Goal: Task Accomplishment & Management: Use online tool/utility

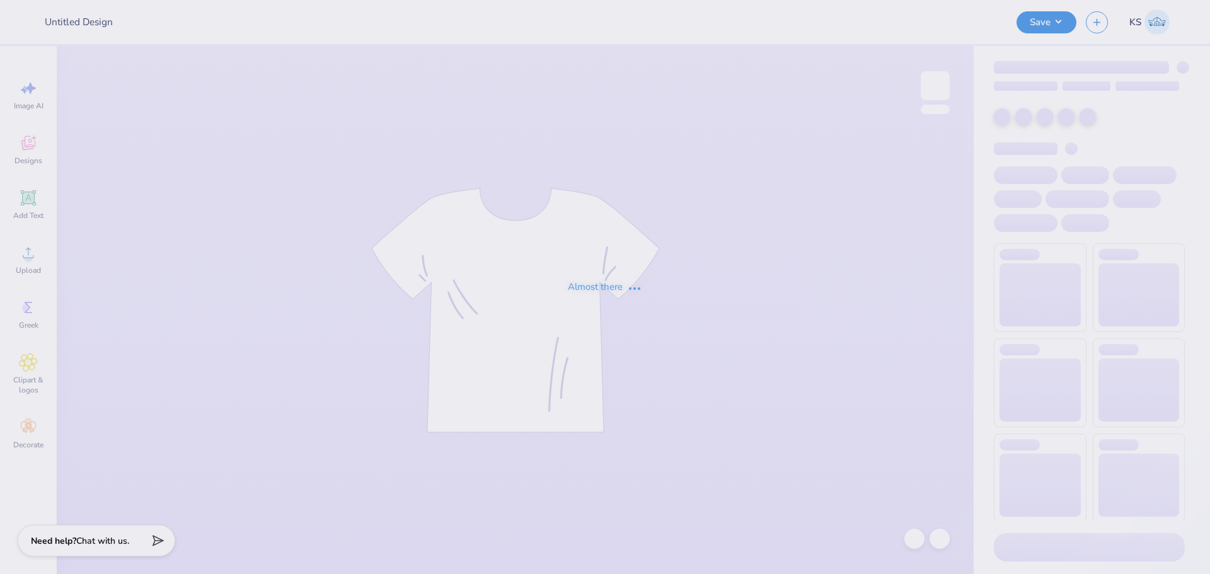
type input "FLASH Parents weekend"
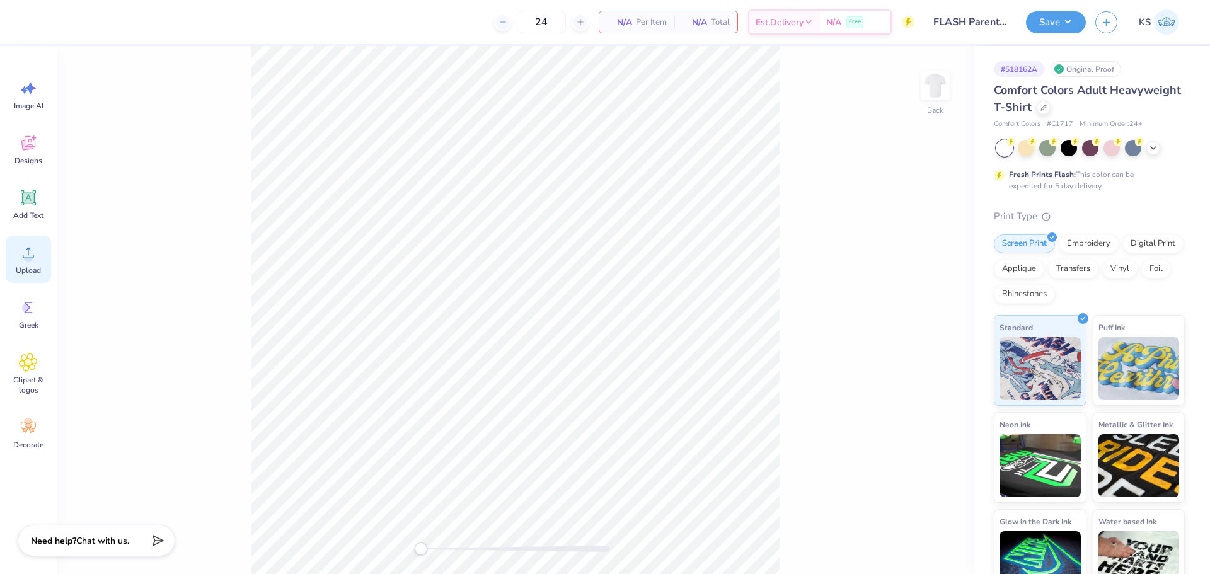
click at [26, 251] on icon at bounding box center [28, 252] width 19 height 19
click at [28, 251] on icon at bounding box center [28, 252] width 19 height 19
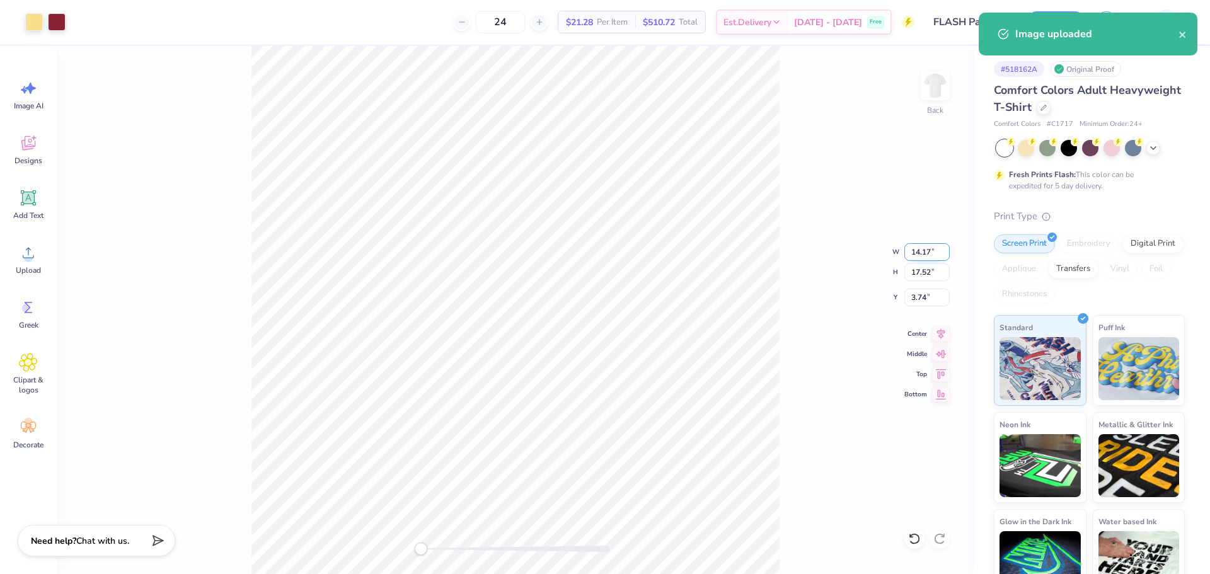
click at [929, 253] on input "14.17" at bounding box center [926, 252] width 45 height 18
type input "12.00"
type input "14.83"
type input "5.08"
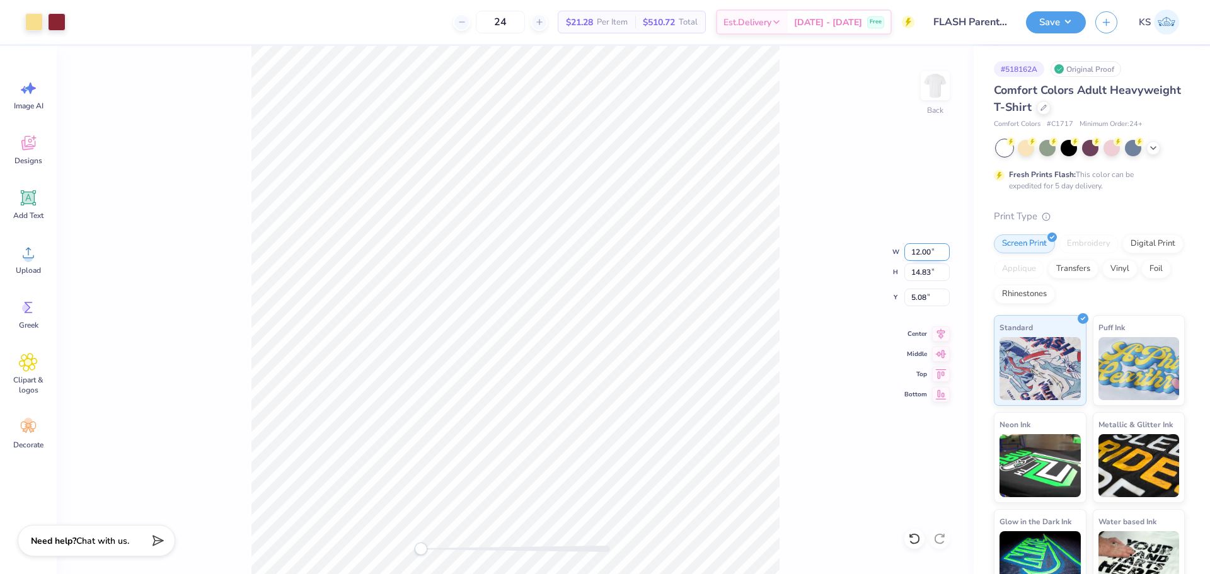
click at [928, 253] on input "12.00" at bounding box center [926, 252] width 45 height 18
click at [927, 272] on input "14.83" at bounding box center [926, 272] width 45 height 18
click at [923, 272] on input "14.83" at bounding box center [926, 272] width 45 height 18
type input "15.00"
type input "12.14"
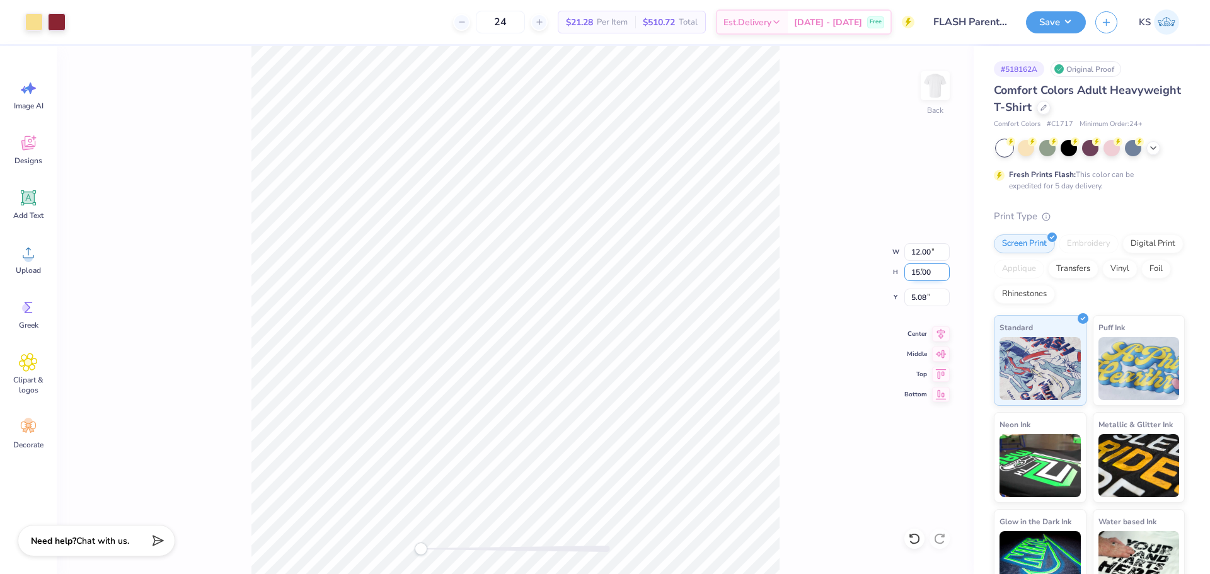
type input "5.00"
click at [925, 273] on input "15.00" at bounding box center [926, 272] width 45 height 18
type input "12"
type input "9.71"
type input "12.00"
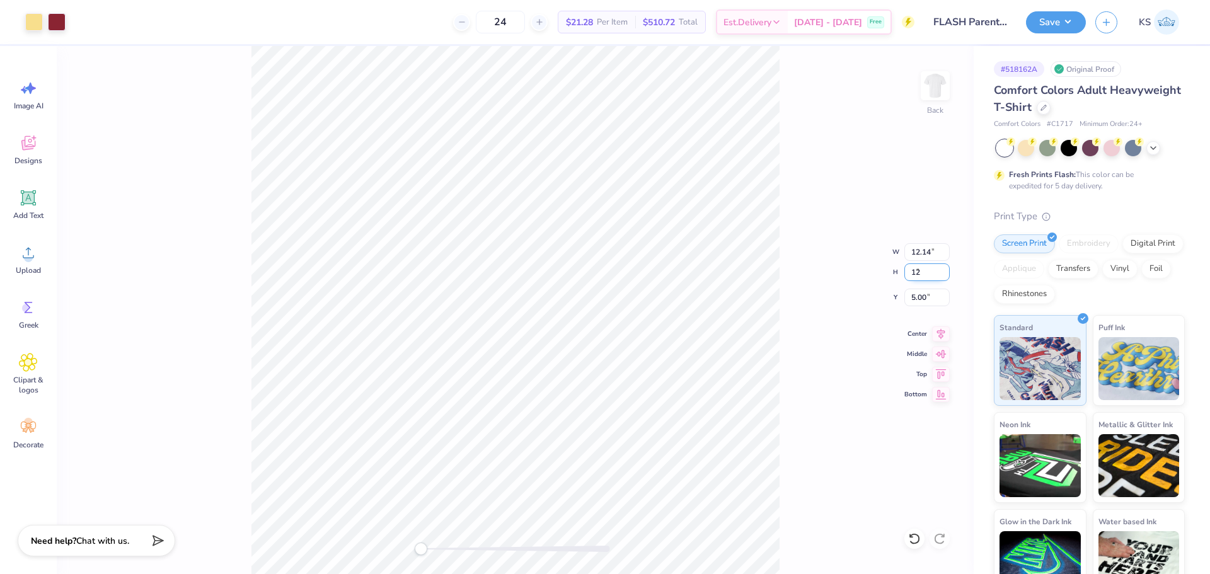
type input "6.50"
click at [921, 246] on input "9.71" at bounding box center [926, 252] width 45 height 18
type input "9.00"
type input "11.12"
click at [921, 299] on input "6.94" at bounding box center [926, 298] width 45 height 18
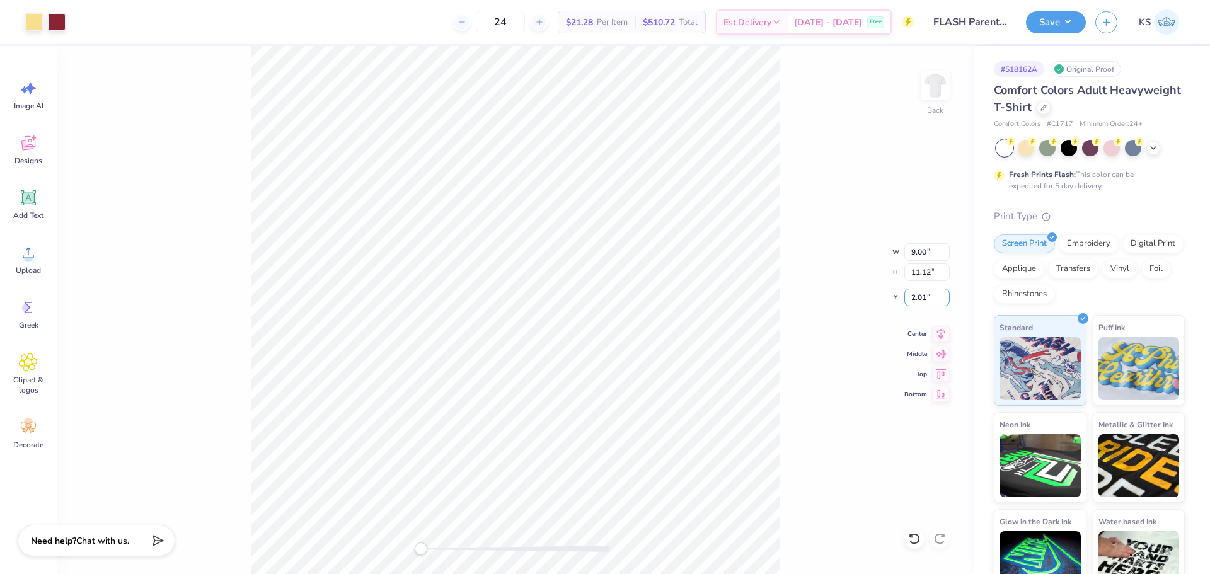
type input "2.01"
drag, startPoint x: 430, startPoint y: 546, endPoint x: 451, endPoint y: 550, distance: 21.8
click at [451, 550] on div at bounding box center [515, 549] width 189 height 6
click at [359, 542] on div "Back" at bounding box center [515, 310] width 917 height 528
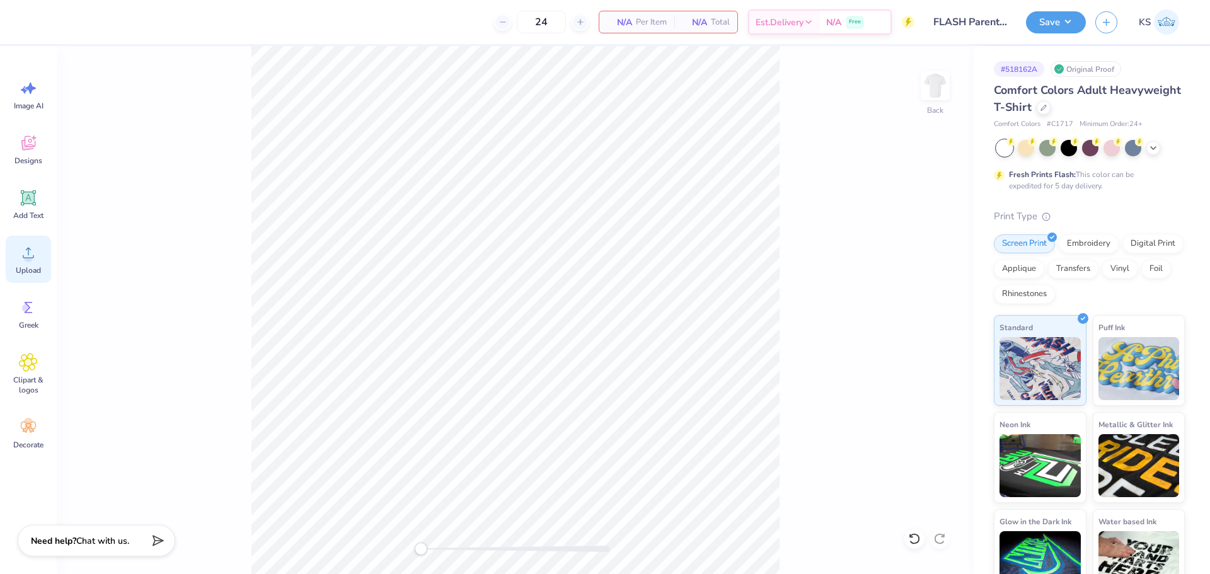
click at [28, 262] on div "Upload" at bounding box center [28, 259] width 45 height 47
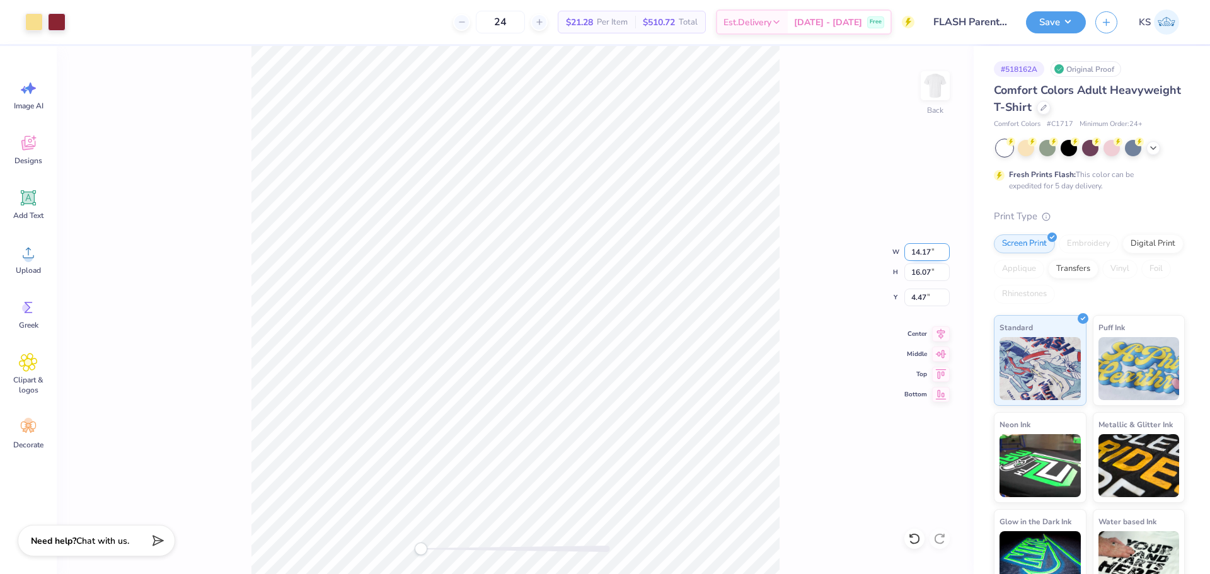
click at [920, 248] on input "14.17" at bounding box center [926, 252] width 45 height 18
type input "10.00"
type input "11.34"
click at [922, 292] on input "6.83" at bounding box center [926, 298] width 45 height 18
type input "2"
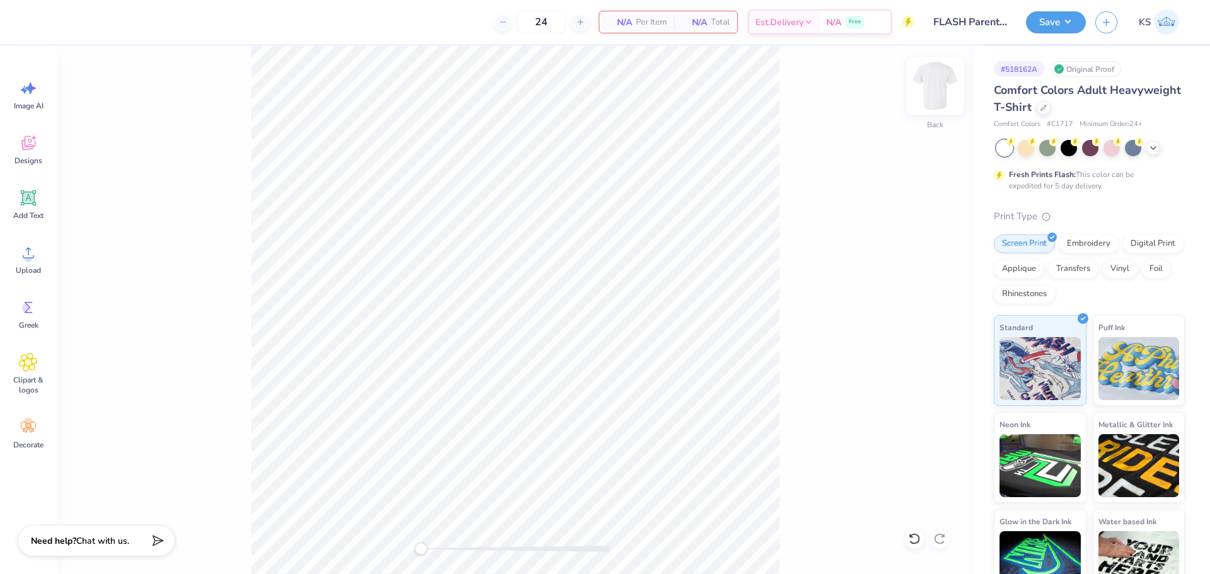
click at [930, 73] on img at bounding box center [935, 85] width 50 height 50
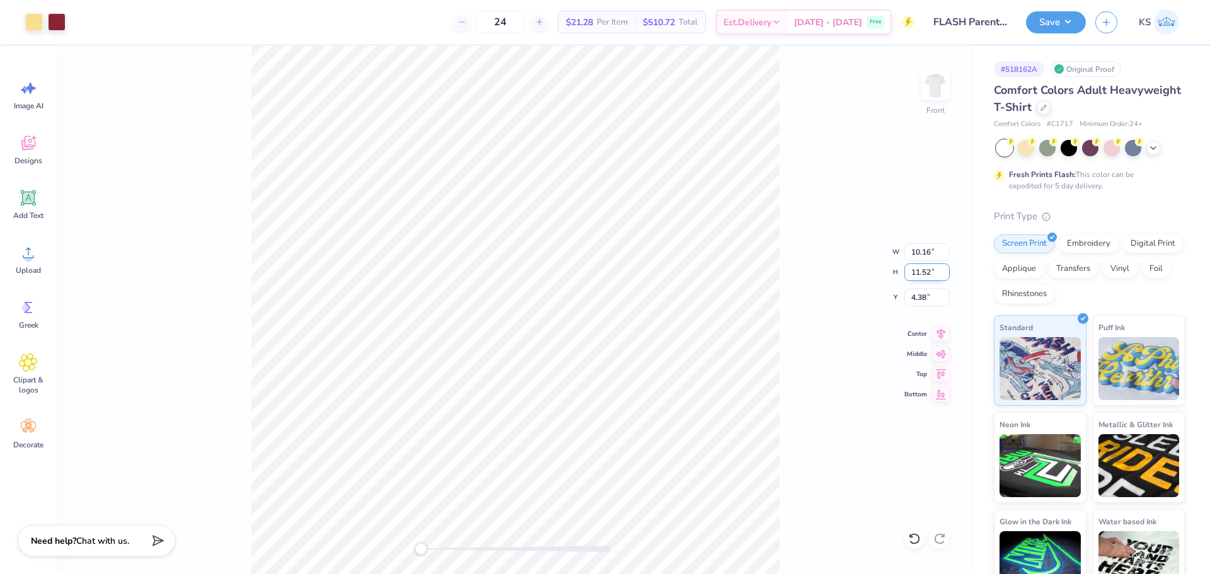
click at [922, 272] on input "11.52" at bounding box center [926, 272] width 45 height 18
type input "15"
type input "13.23"
type input "15.00"
type input "2.64"
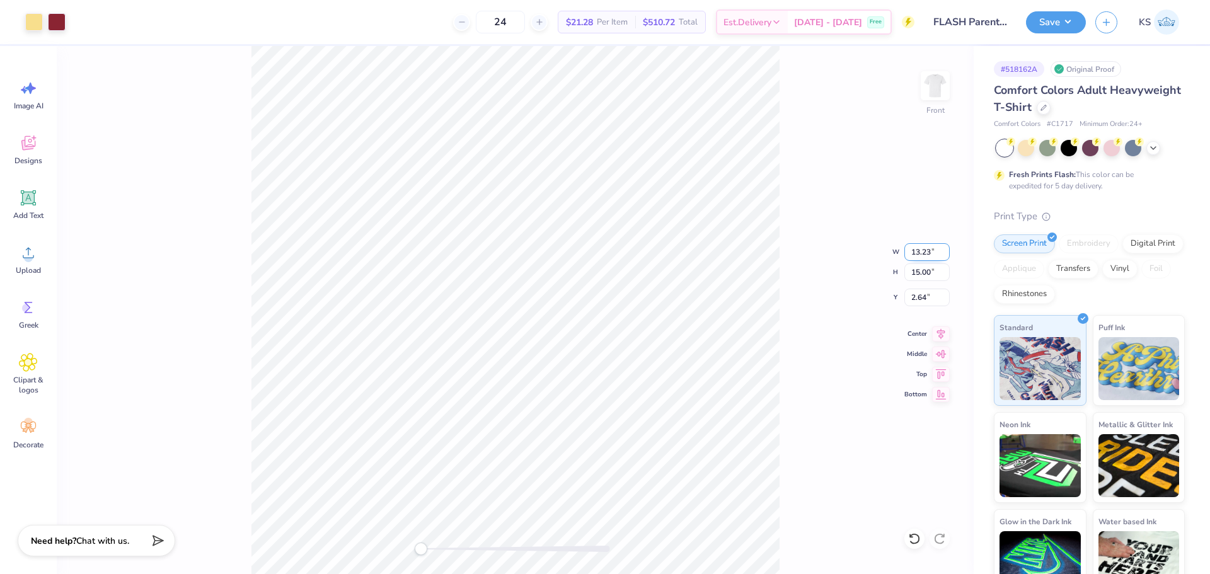
click at [926, 248] on input "13.23" at bounding box center [926, 252] width 45 height 18
type input "12.00"
type input "13.60"
click at [933, 292] on input "3.33" at bounding box center [926, 298] width 45 height 18
type input "2"
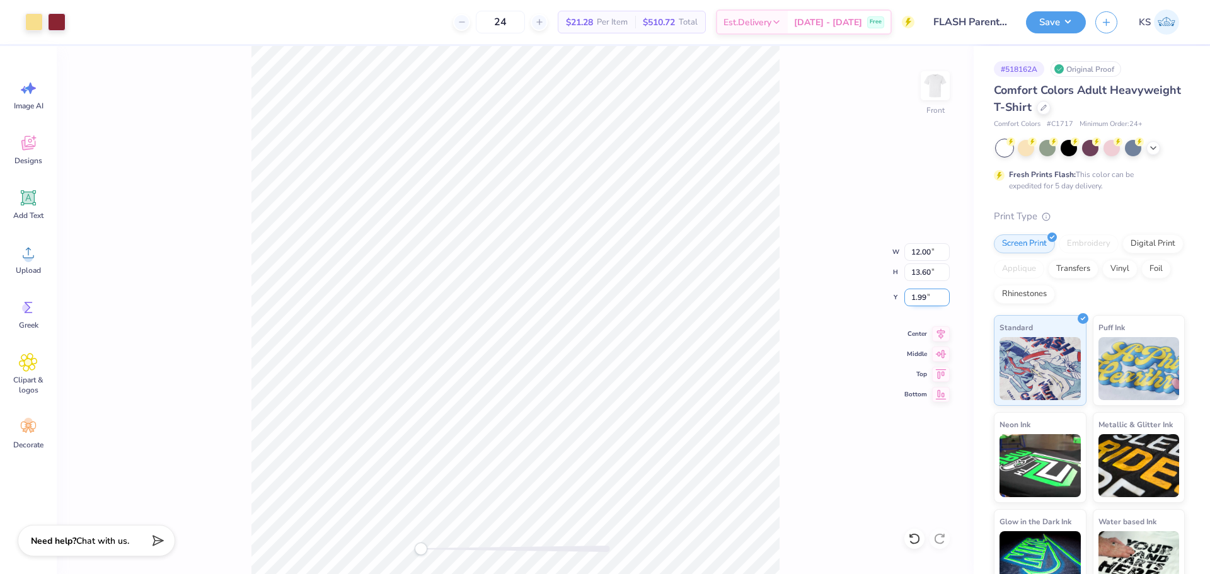
click at [941, 300] on input "1.99" at bounding box center [926, 298] width 45 height 18
click at [935, 297] on input "1.99" at bounding box center [926, 298] width 45 height 18
type input "3"
click at [448, 546] on div at bounding box center [515, 549] width 189 height 6
click at [386, 547] on div "Front" at bounding box center [515, 310] width 917 height 528
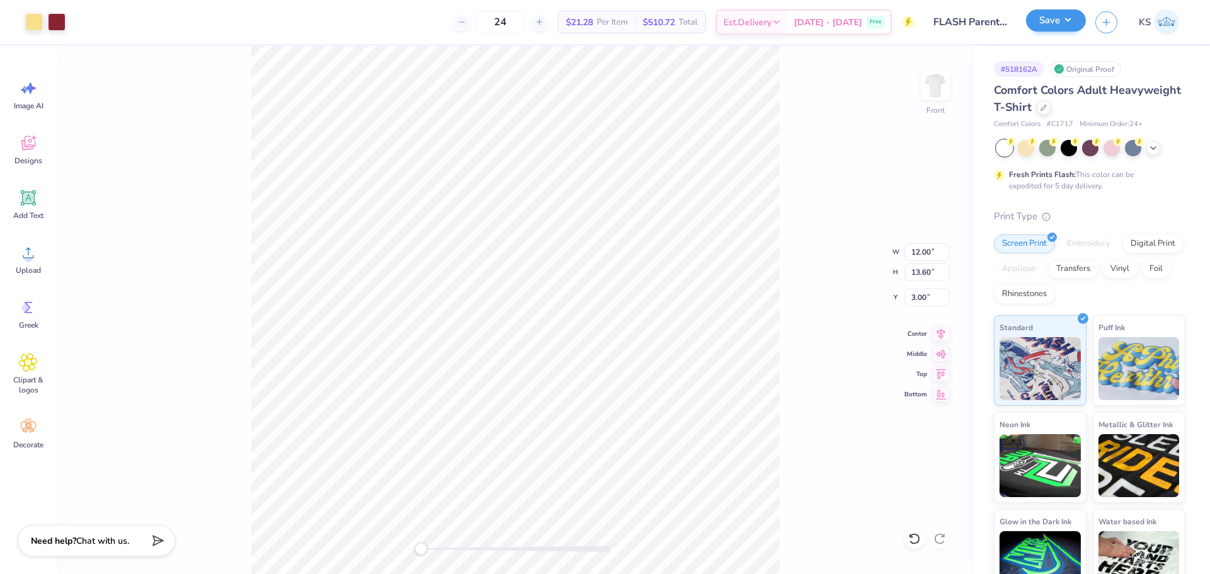
click at [1045, 11] on div "Save" at bounding box center [1056, 22] width 60 height 22
click at [1052, 14] on button "Save" at bounding box center [1056, 20] width 60 height 22
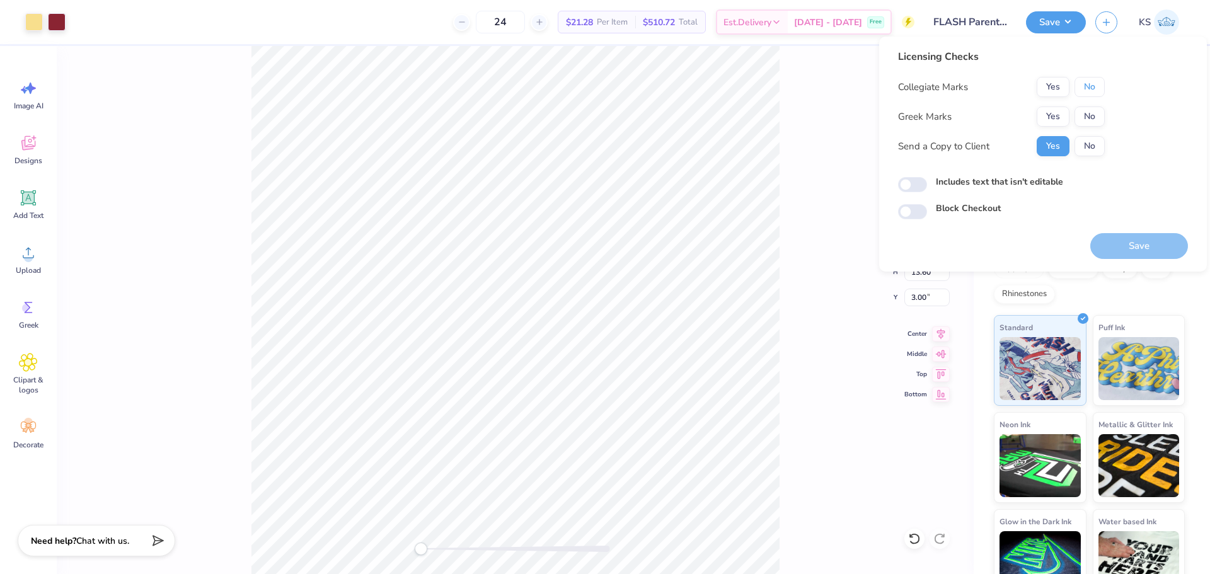
drag, startPoint x: 1089, startPoint y: 89, endPoint x: 1089, endPoint y: 105, distance: 15.1
click at [1089, 90] on button "No" at bounding box center [1089, 87] width 30 height 20
click at [1089, 113] on button "No" at bounding box center [1089, 116] width 30 height 20
click at [1120, 251] on button "Save" at bounding box center [1139, 246] width 98 height 26
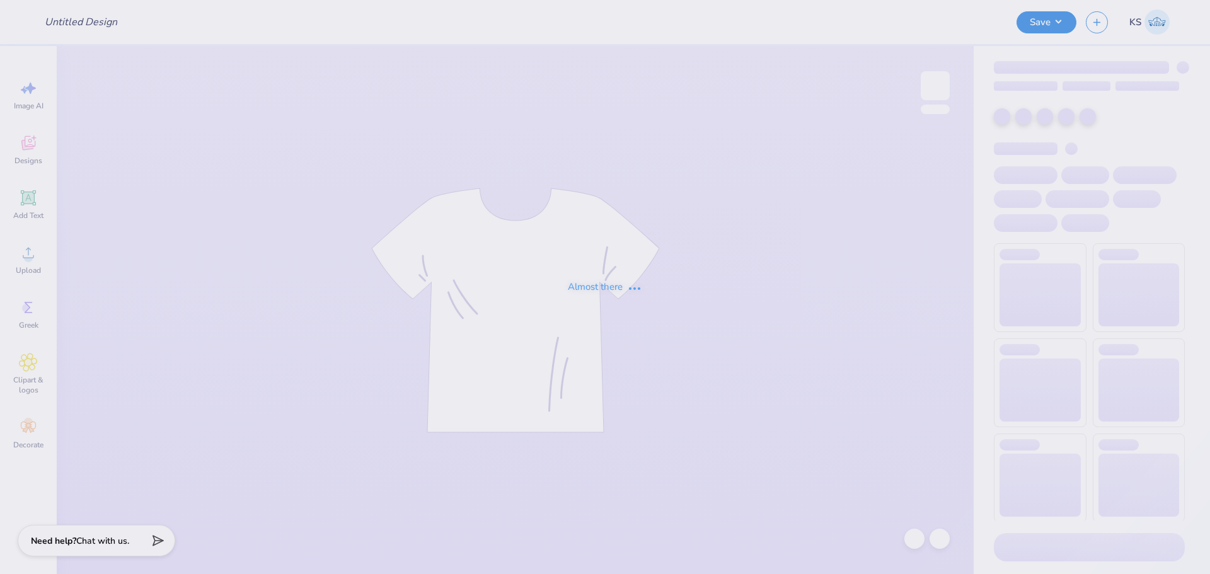
type input "Buffet 1"
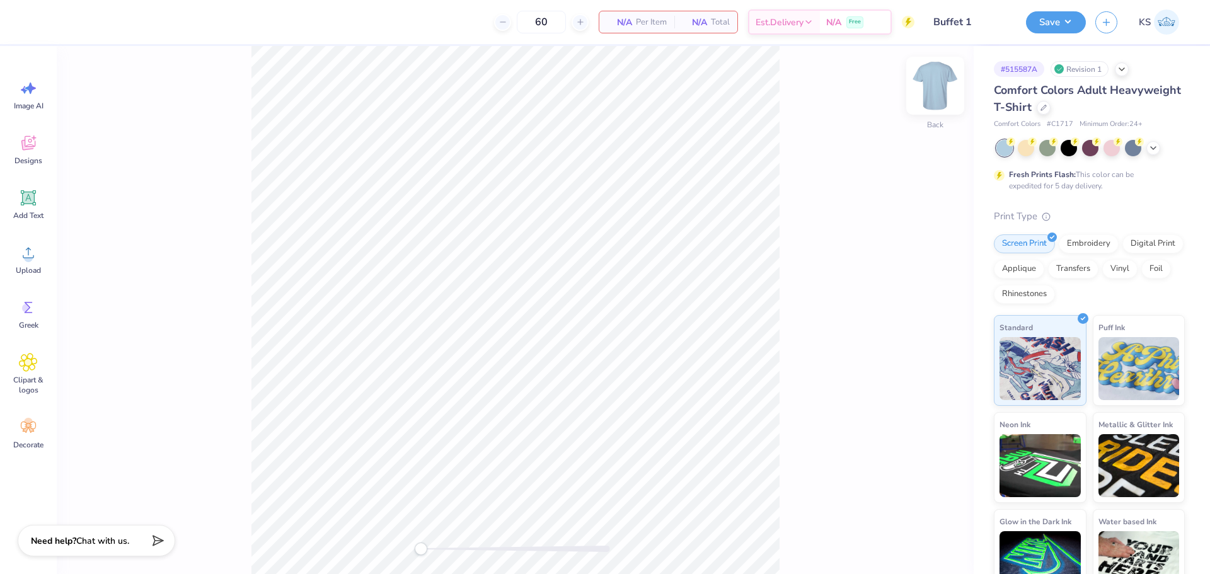
click at [938, 89] on img at bounding box center [935, 85] width 50 height 50
click at [21, 260] on icon at bounding box center [28, 252] width 19 height 19
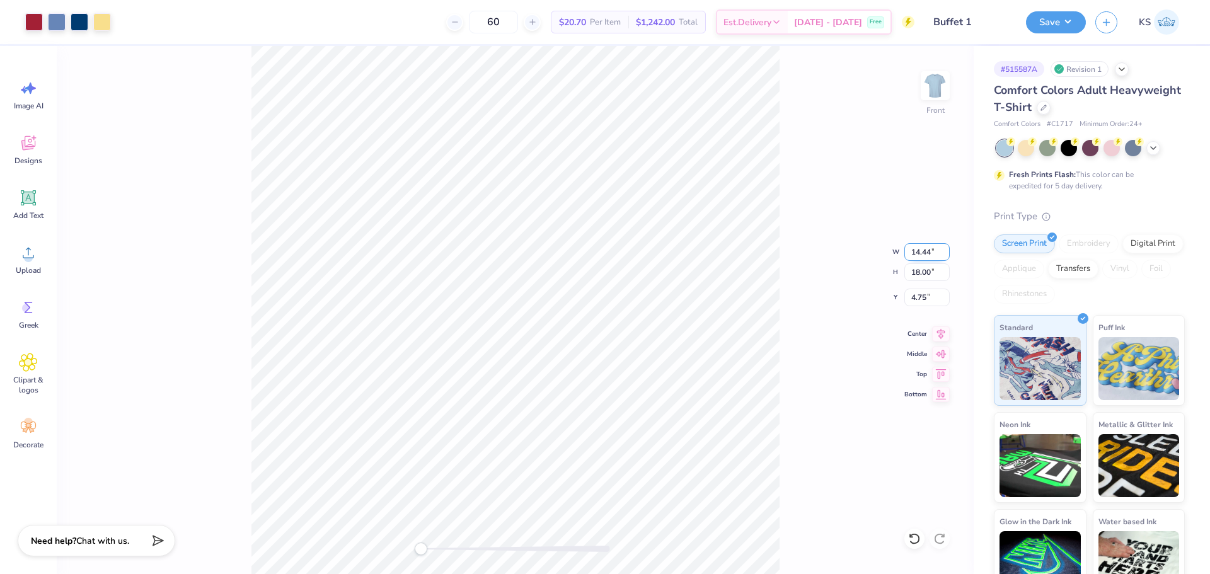
click at [919, 249] on input "14.44" at bounding box center [926, 252] width 45 height 18
type input "10.00"
type input "12.47"
type input "7.52"
click at [926, 285] on div "Front W 10.00 10.00 " H 12.47 12.47 " Y 7.52 7.52 " Center Middle Top Bottom" at bounding box center [515, 310] width 917 height 528
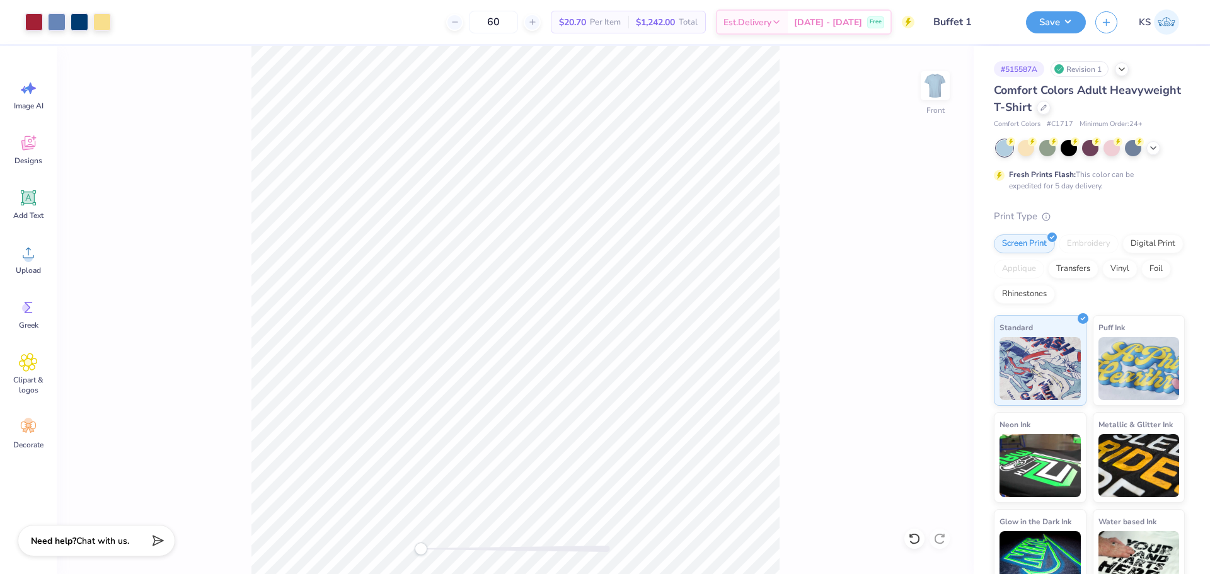
click at [927, 295] on div "Front" at bounding box center [515, 310] width 917 height 528
click at [923, 304] on input "7.52" at bounding box center [926, 298] width 45 height 18
type input "3"
click at [928, 101] on img at bounding box center [935, 85] width 50 height 50
click at [35, 264] on div "Upload" at bounding box center [28, 259] width 45 height 47
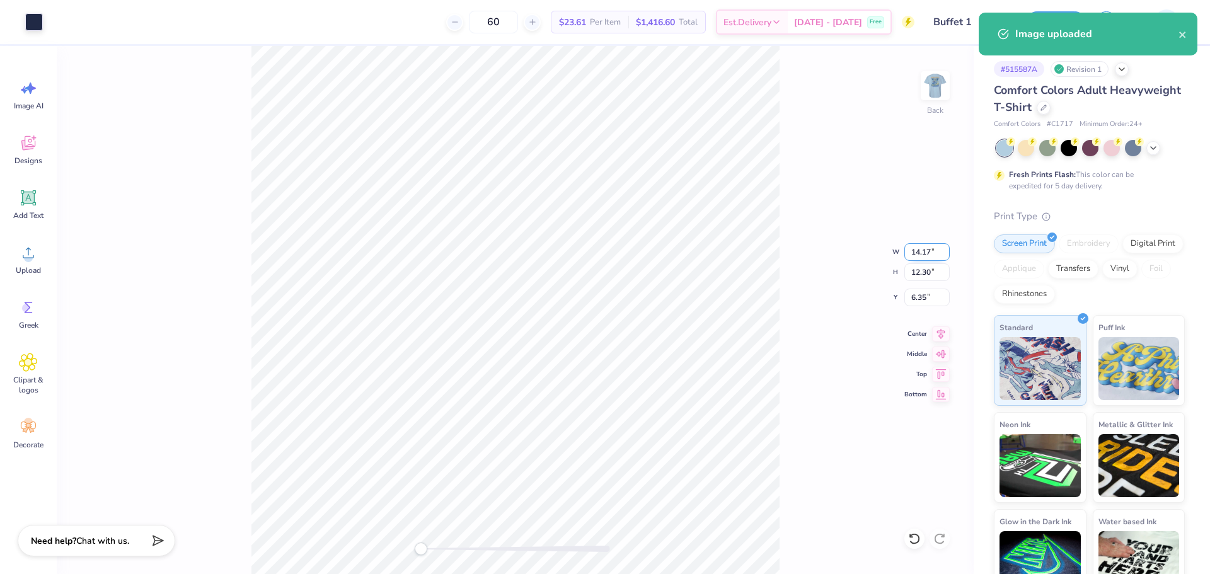
click at [920, 253] on input "14.17" at bounding box center [926, 252] width 45 height 18
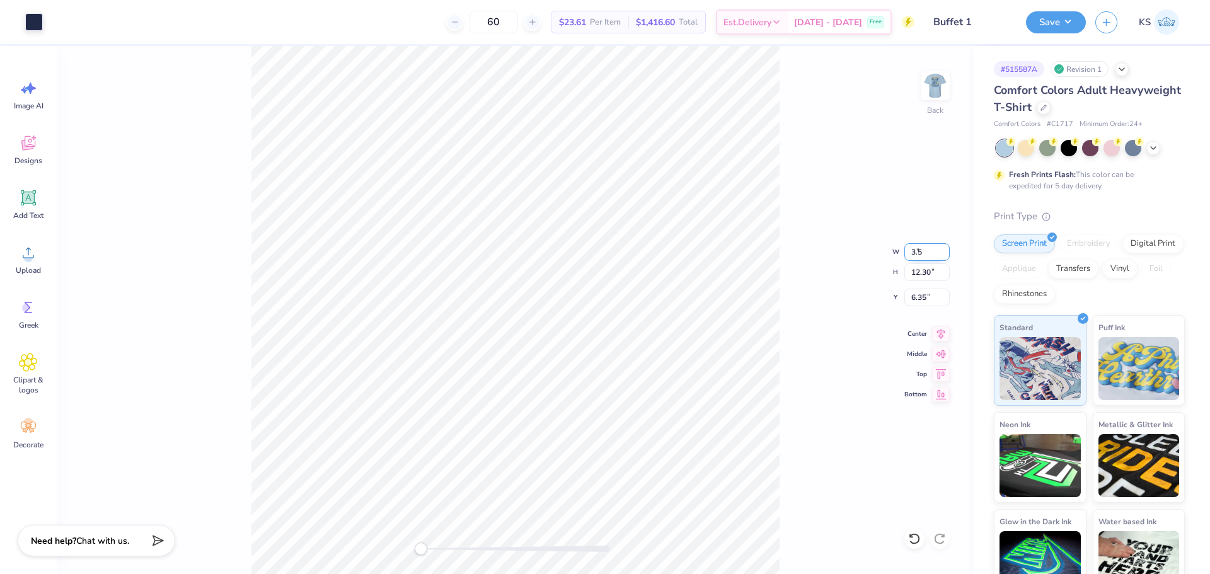
type input "3.50"
type input "3.04"
click at [913, 295] on input "10.98" at bounding box center [926, 298] width 45 height 18
type input "3"
drag, startPoint x: 442, startPoint y: 546, endPoint x: 464, endPoint y: 543, distance: 22.3
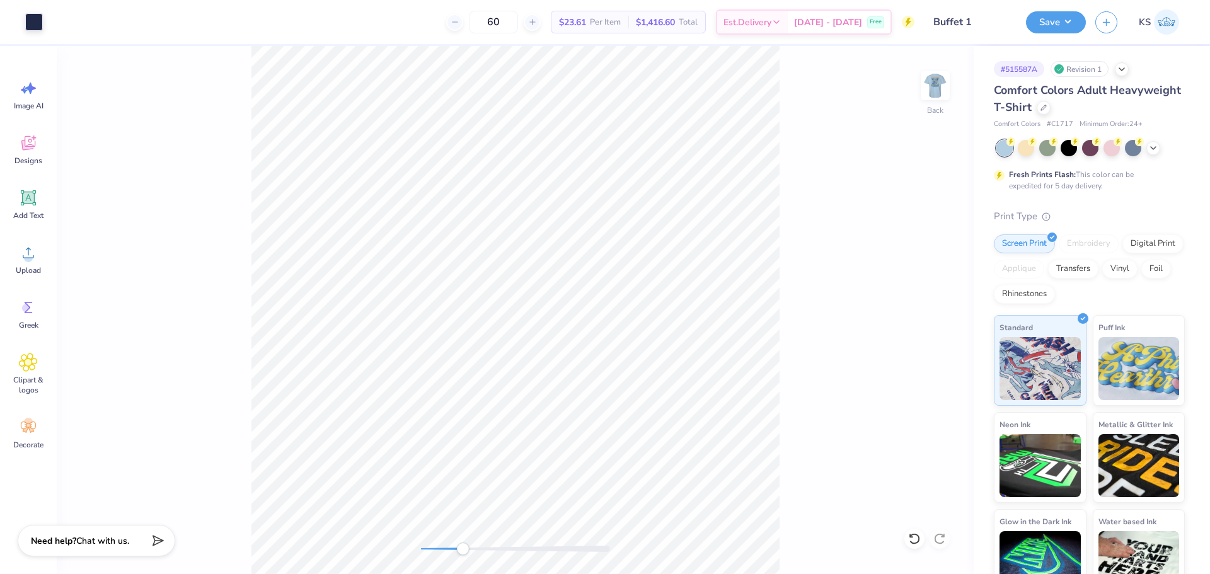
click at [464, 546] on div at bounding box center [515, 549] width 189 height 6
drag, startPoint x: 481, startPoint y: 549, endPoint x: 498, endPoint y: 544, distance: 17.7
click at [488, 551] on div "Accessibility label" at bounding box center [481, 548] width 13 height 13
click at [911, 537] on icon at bounding box center [911, 535] width 3 height 3
click at [500, 558] on div "Back" at bounding box center [515, 310] width 917 height 528
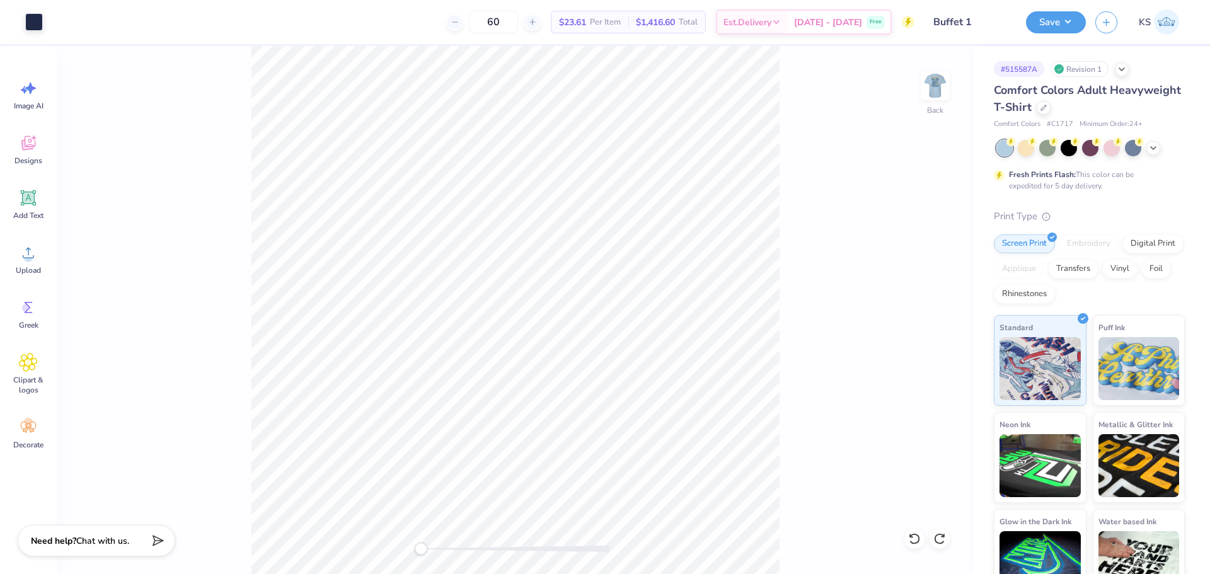
click at [410, 548] on div "Back" at bounding box center [515, 310] width 917 height 528
click at [944, 85] on img at bounding box center [935, 85] width 50 height 50
type input "3.56"
type input "3.09"
type input "5.39"
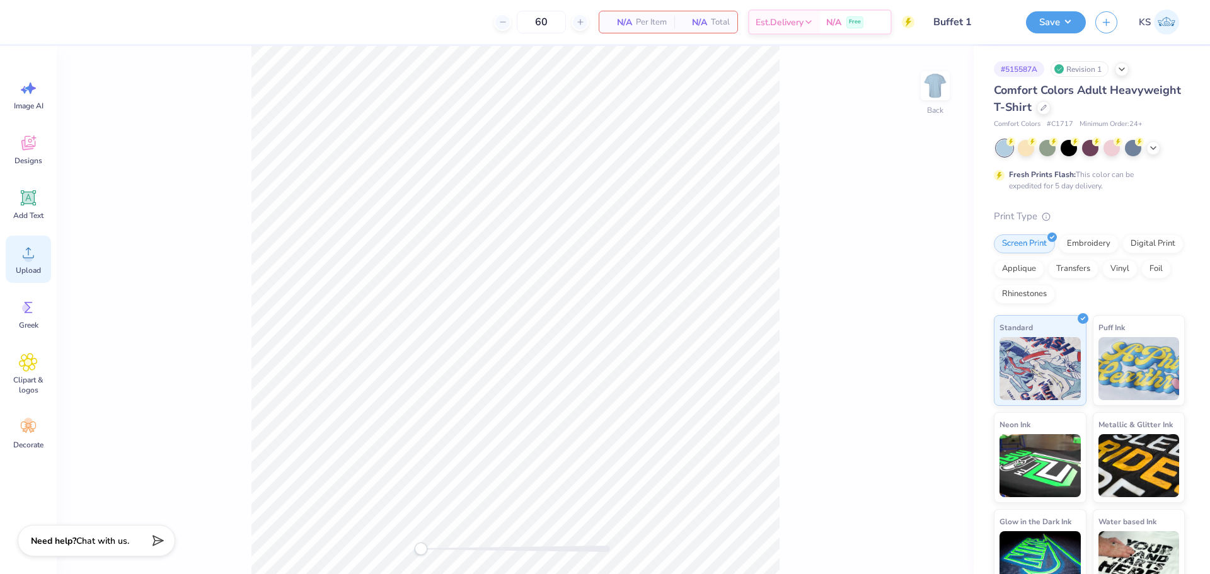
click at [28, 268] on span "Upload" at bounding box center [28, 270] width 25 height 10
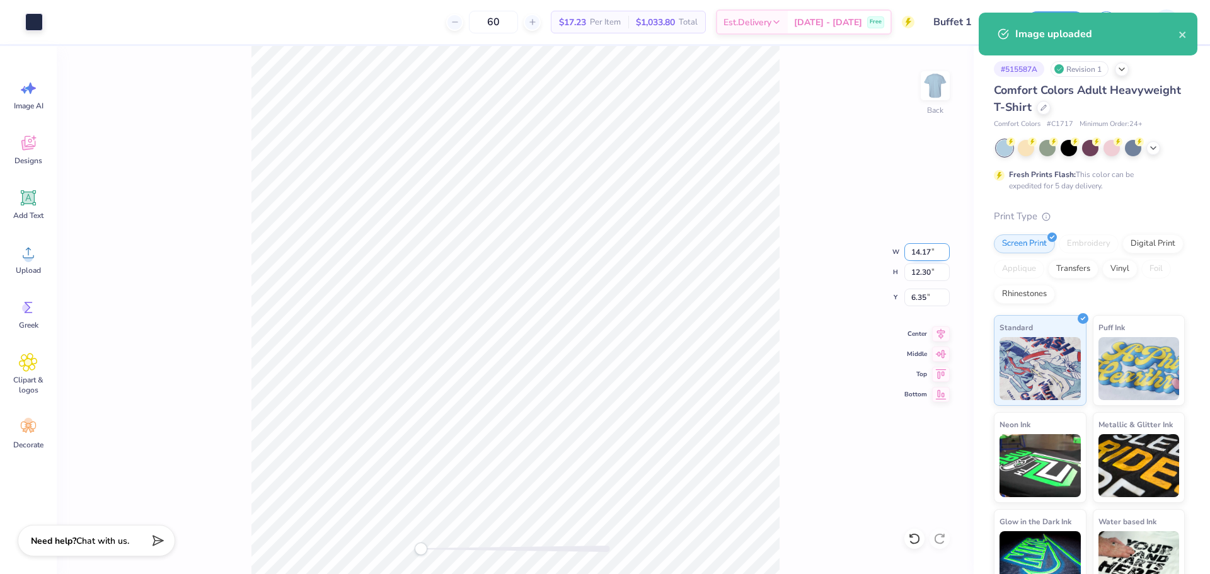
click at [918, 255] on input "14.17" at bounding box center [926, 252] width 45 height 18
type input "3.00"
type input "2.60"
type input "11.20"
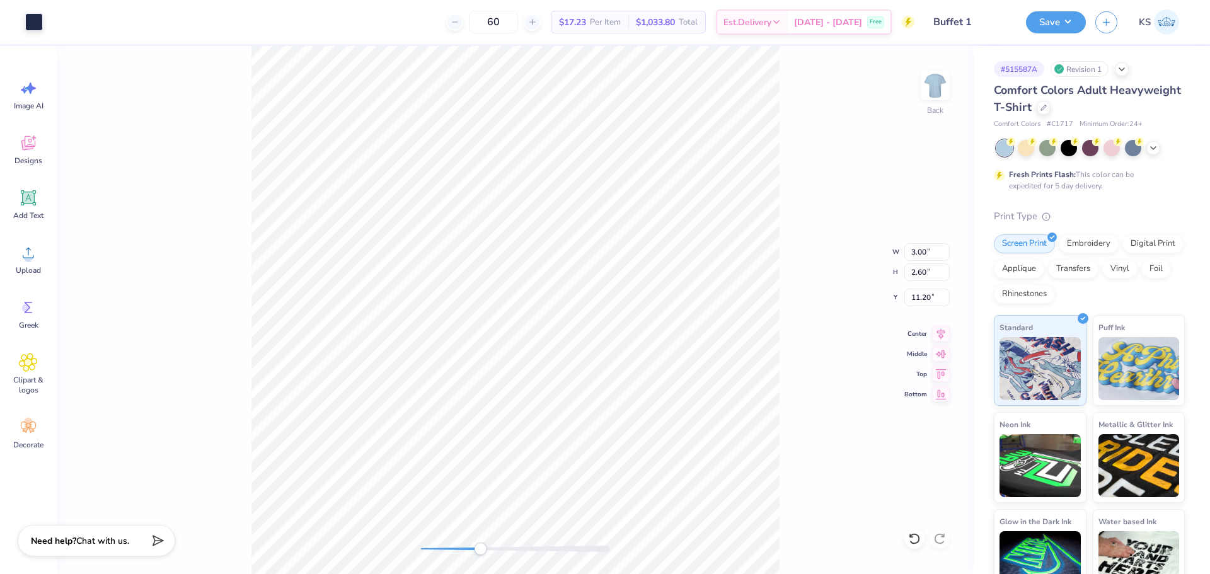
drag, startPoint x: 480, startPoint y: 549, endPoint x: 485, endPoint y: 544, distance: 7.1
click at [481, 549] on div at bounding box center [515, 549] width 189 height 6
click at [361, 551] on div "Back" at bounding box center [515, 310] width 917 height 528
click at [929, 93] on img at bounding box center [935, 85] width 50 height 50
click at [931, 99] on img at bounding box center [935, 85] width 50 height 50
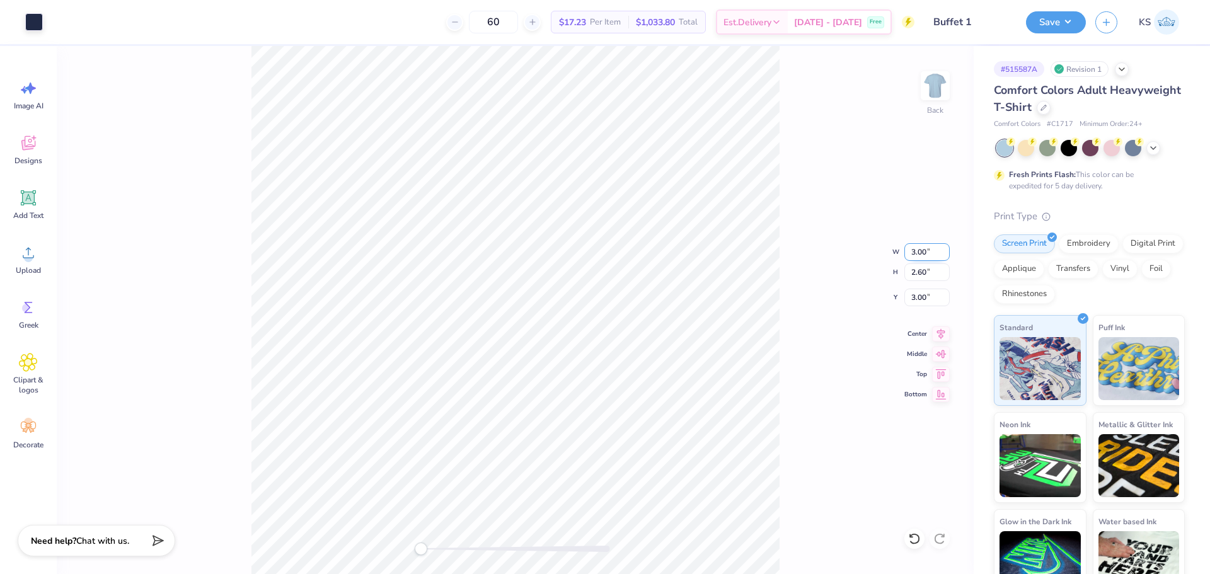
drag, startPoint x: 919, startPoint y: 254, endPoint x: 943, endPoint y: 253, distance: 24.0
click at [943, 253] on input "3.00" at bounding box center [926, 252] width 45 height 18
type input "3.50"
type input "3.04"
type input "2.78"
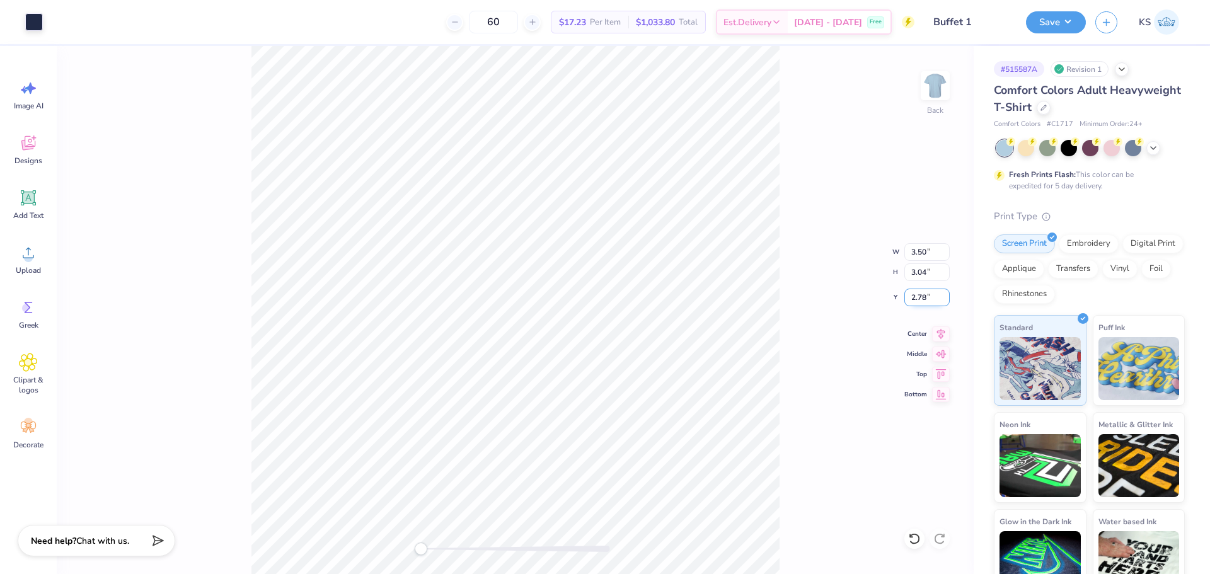
click at [929, 292] on input "2.78" at bounding box center [926, 298] width 45 height 18
type input "3"
click at [942, 83] on img at bounding box center [934, 85] width 25 height 25
click at [28, 275] on div "Upload" at bounding box center [28, 259] width 45 height 47
click at [924, 249] on input "14.44" at bounding box center [926, 252] width 45 height 18
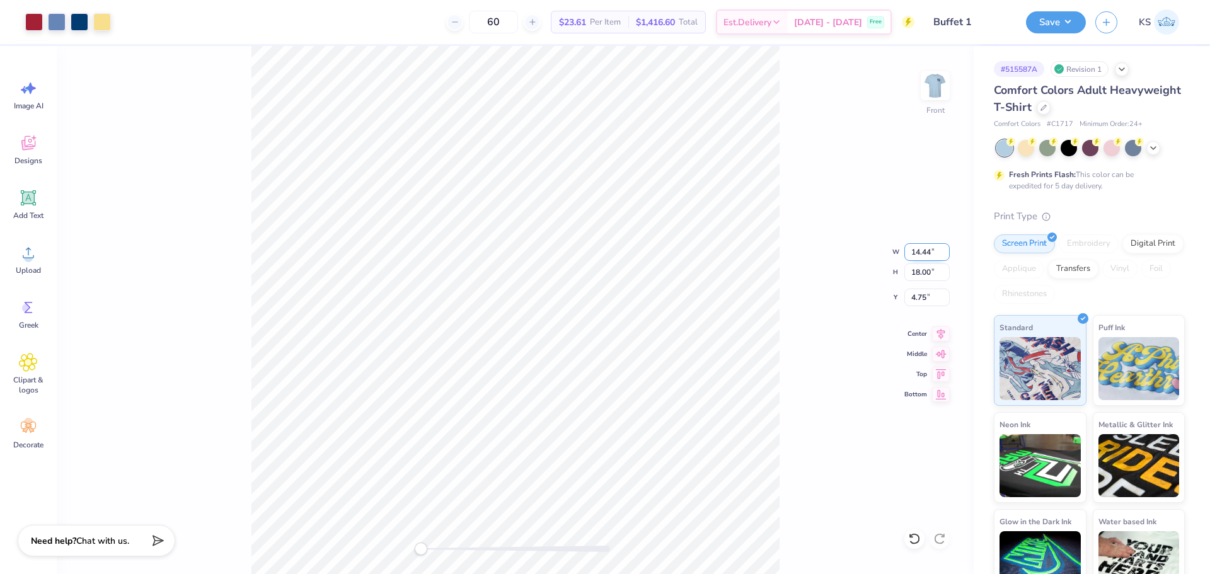
type input "1"
type input "10.00"
type input "12.47"
click at [932, 301] on input "7.52" at bounding box center [926, 298] width 45 height 18
type input "3"
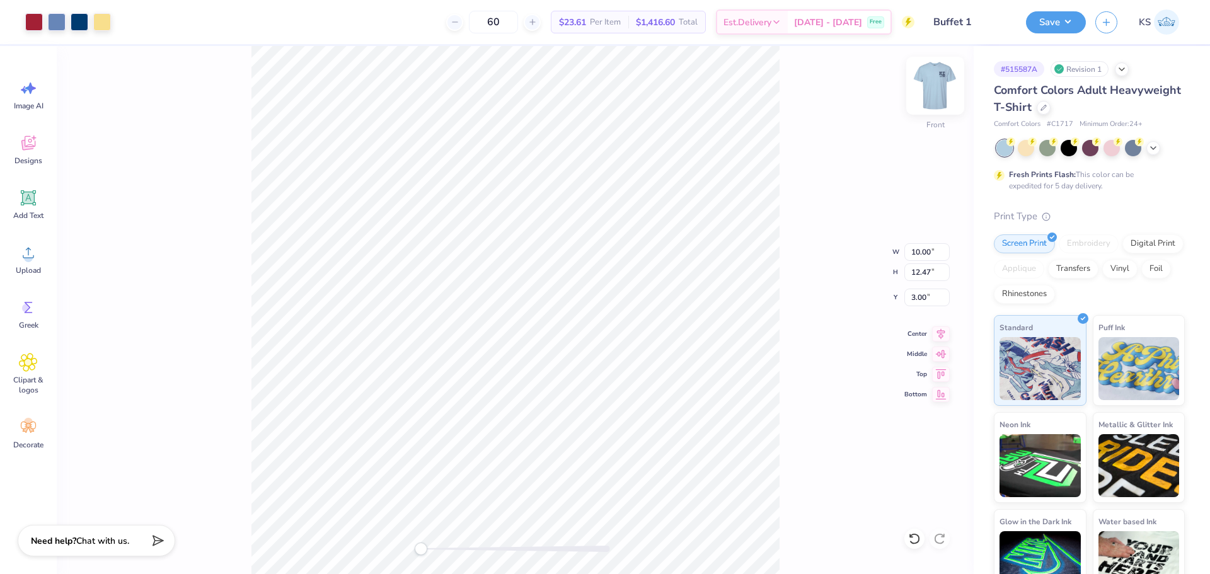
click at [931, 89] on img at bounding box center [935, 85] width 50 height 50
type input "9.84"
type input "12.26"
type input "0.65"
click at [941, 86] on img at bounding box center [935, 85] width 50 height 50
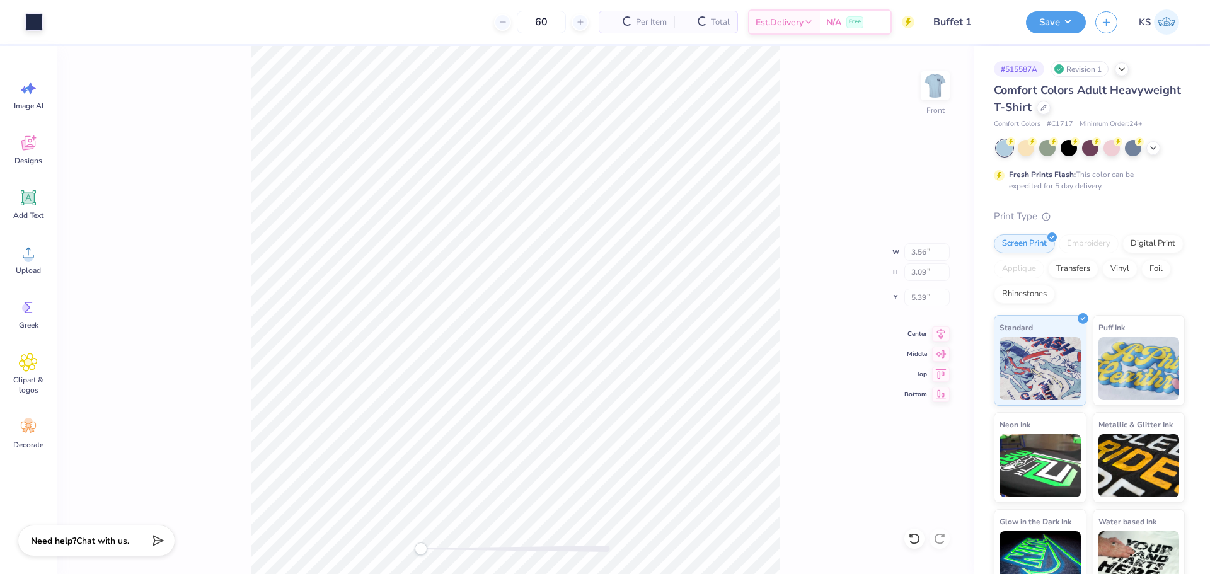
type input "3.56"
type input "3.09"
type input "5.39"
click at [1056, 31] on button "Save" at bounding box center [1056, 20] width 60 height 22
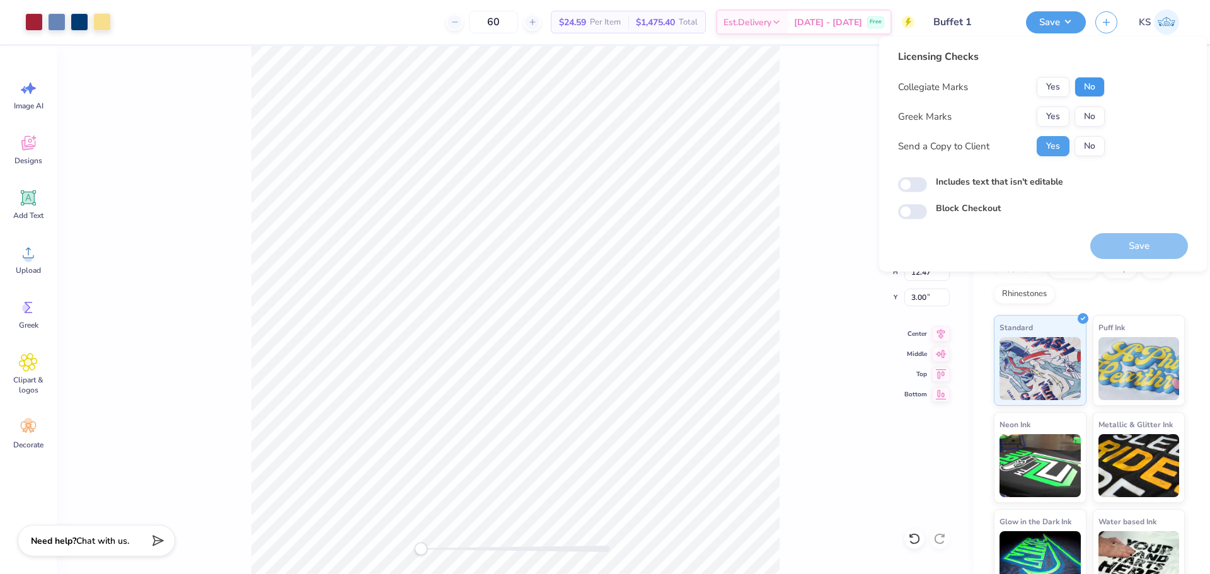
click at [1088, 85] on button "No" at bounding box center [1089, 87] width 30 height 20
click at [1053, 111] on button "Yes" at bounding box center [1052, 116] width 33 height 20
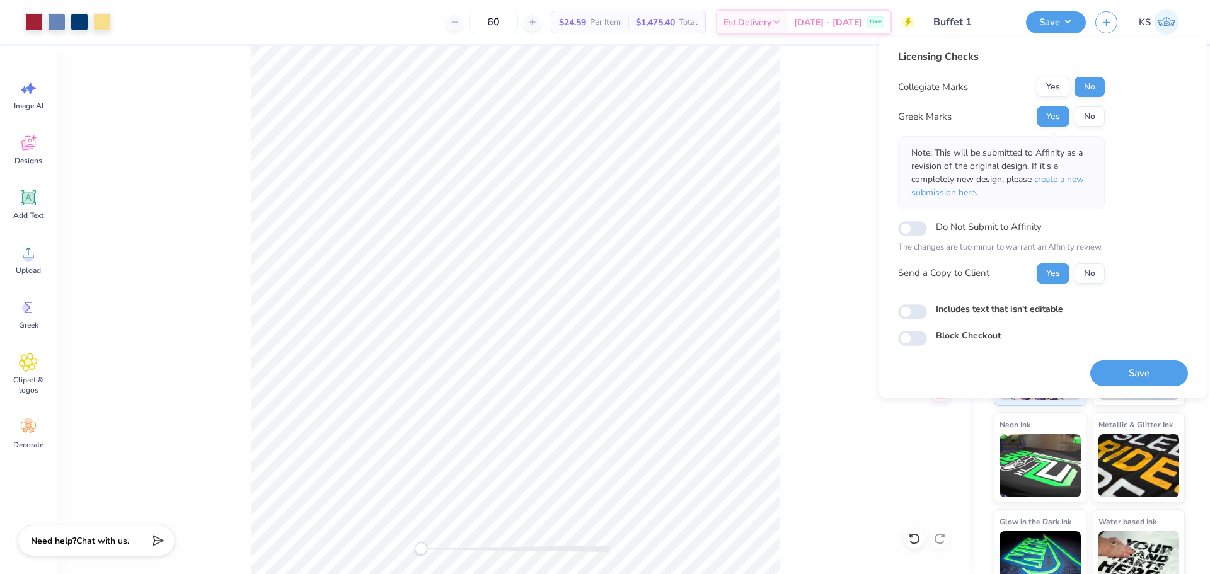
click at [1123, 375] on button "Save" at bounding box center [1139, 373] width 98 height 26
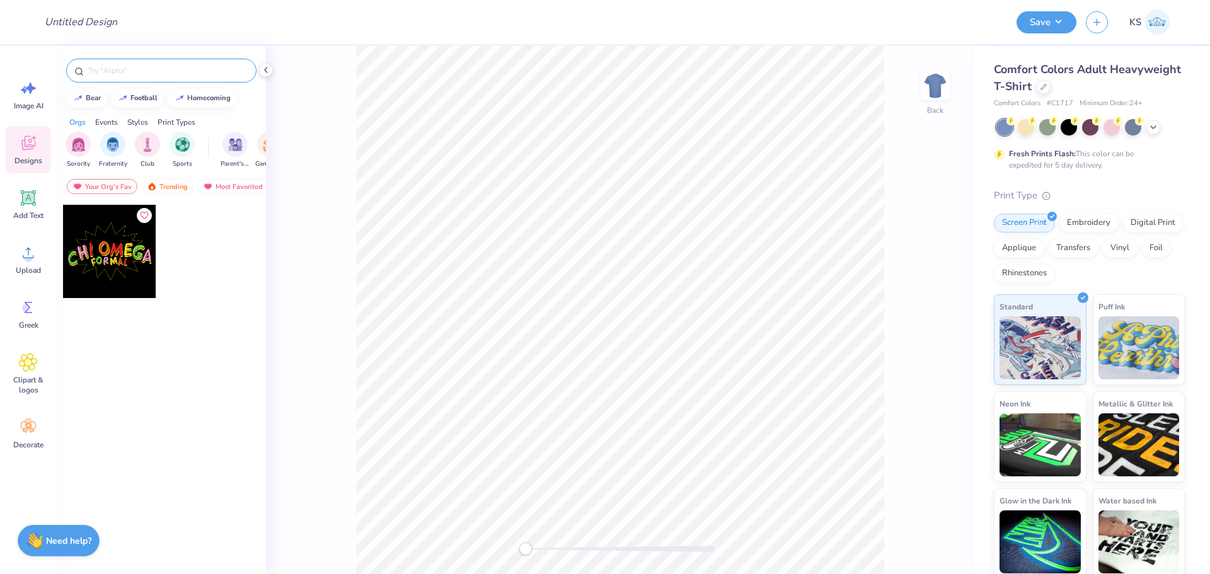
click at [137, 74] on input "text" at bounding box center [167, 70] width 161 height 13
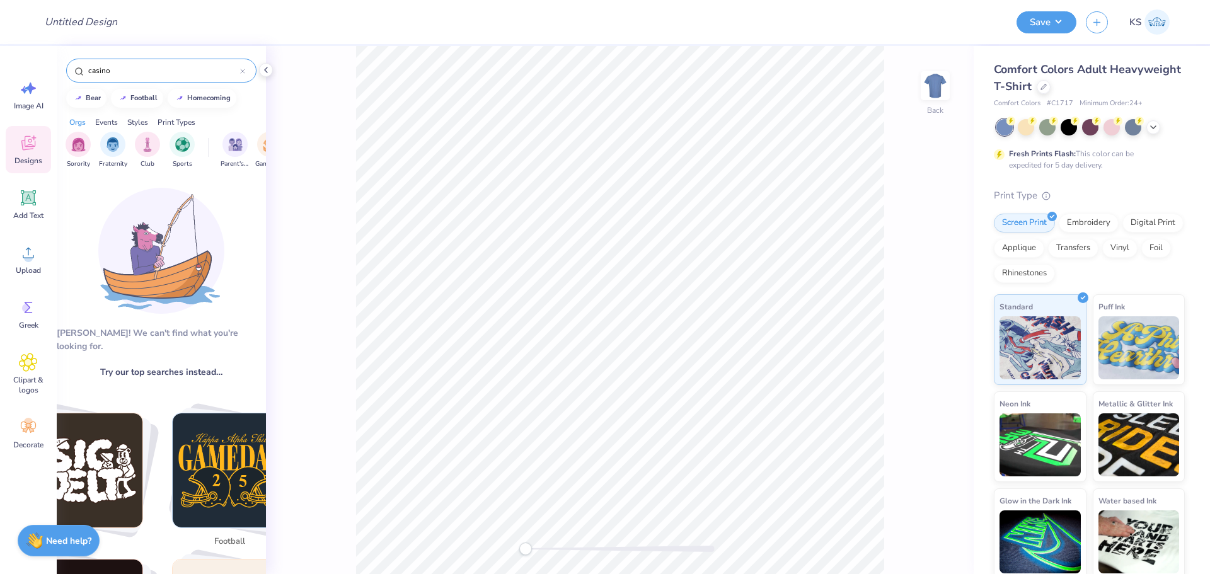
click at [161, 73] on input "casino" at bounding box center [163, 70] width 153 height 13
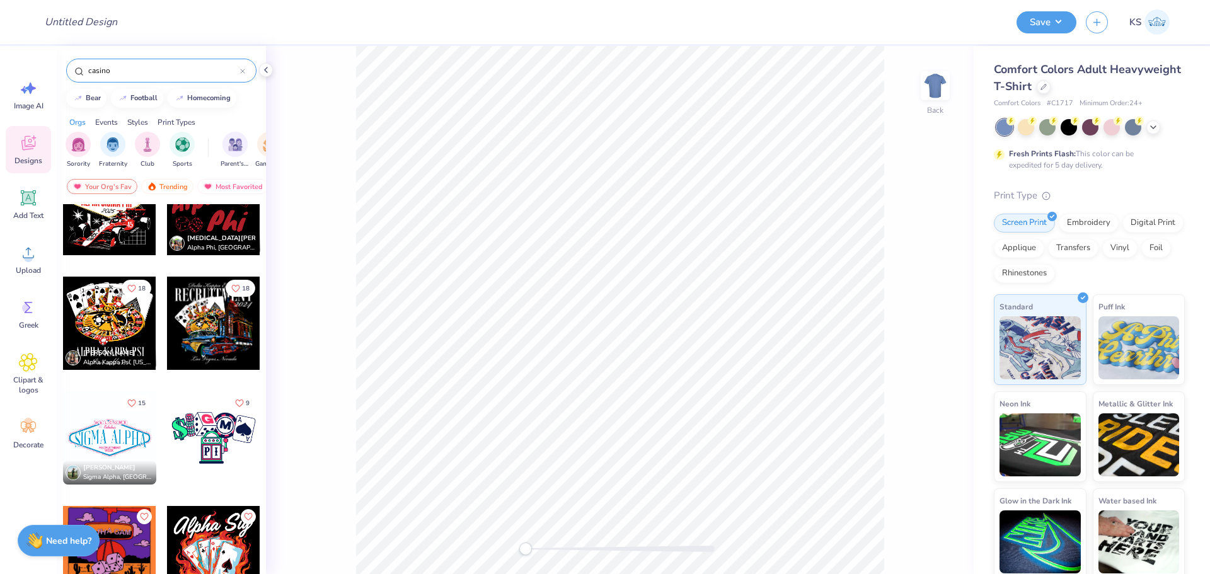
scroll to position [959, 0]
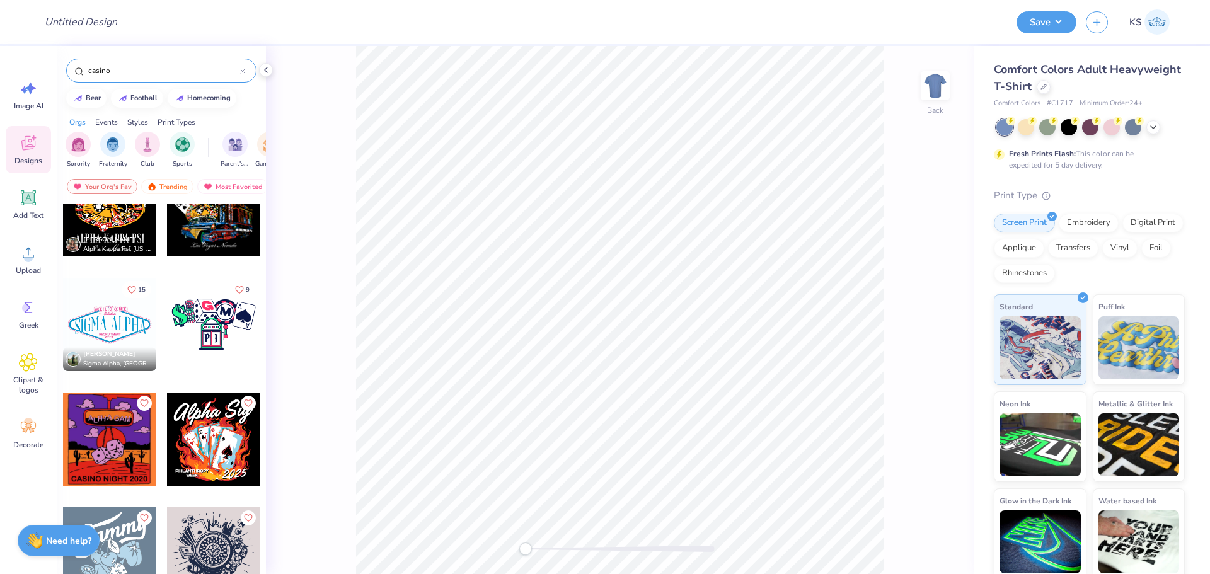
type input "casino"
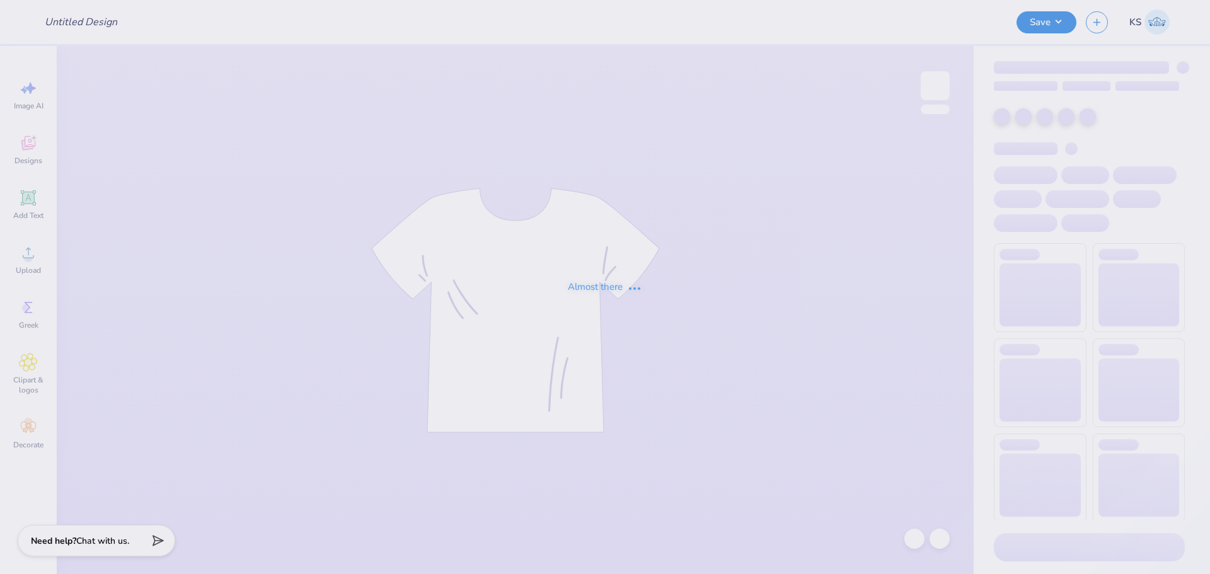
type input "FBLA [GEOGRAPHIC_DATA] t-shirt"
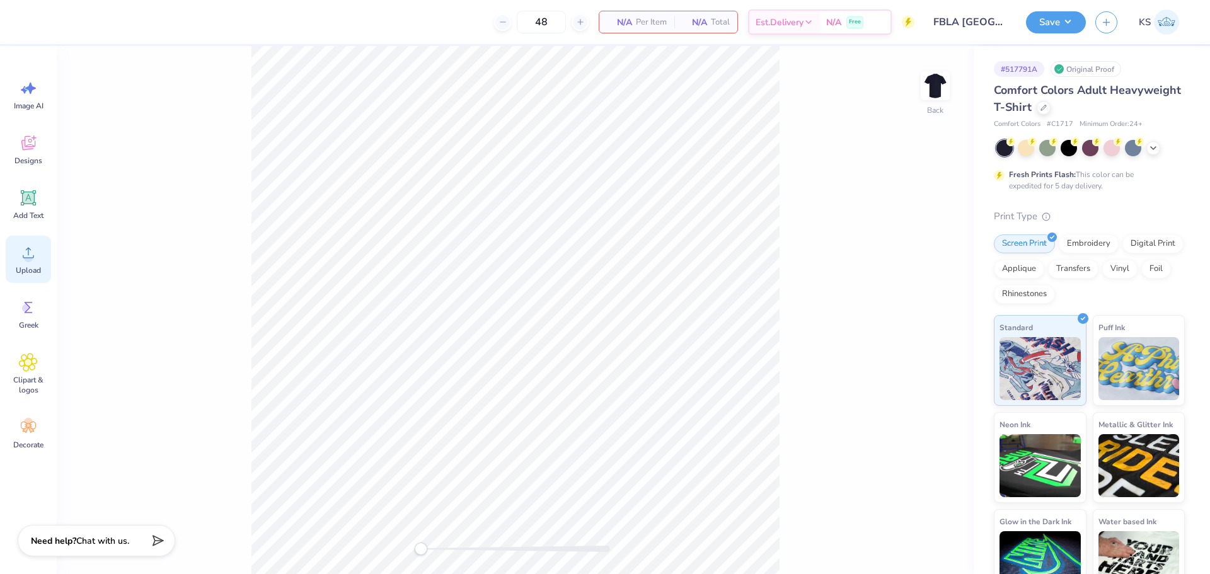
click at [18, 258] on div "Upload" at bounding box center [28, 259] width 45 height 47
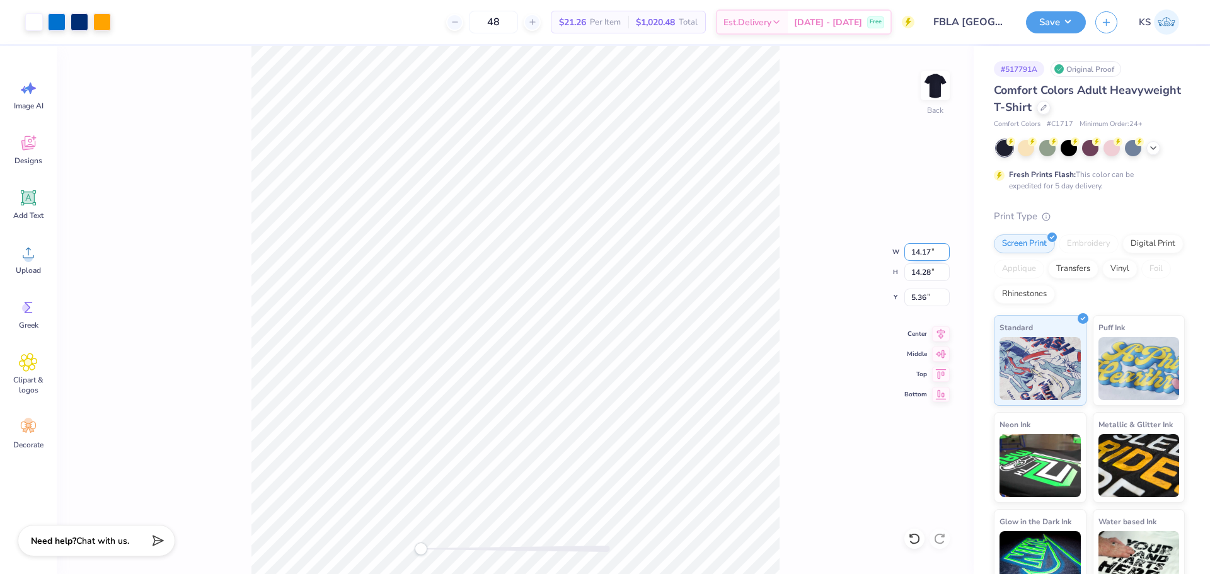
click at [924, 253] on input "14.17" at bounding box center [926, 252] width 45 height 18
type input "12.00"
type input "12.09"
click at [917, 300] on input "6.45" at bounding box center [926, 298] width 45 height 18
type input "2"
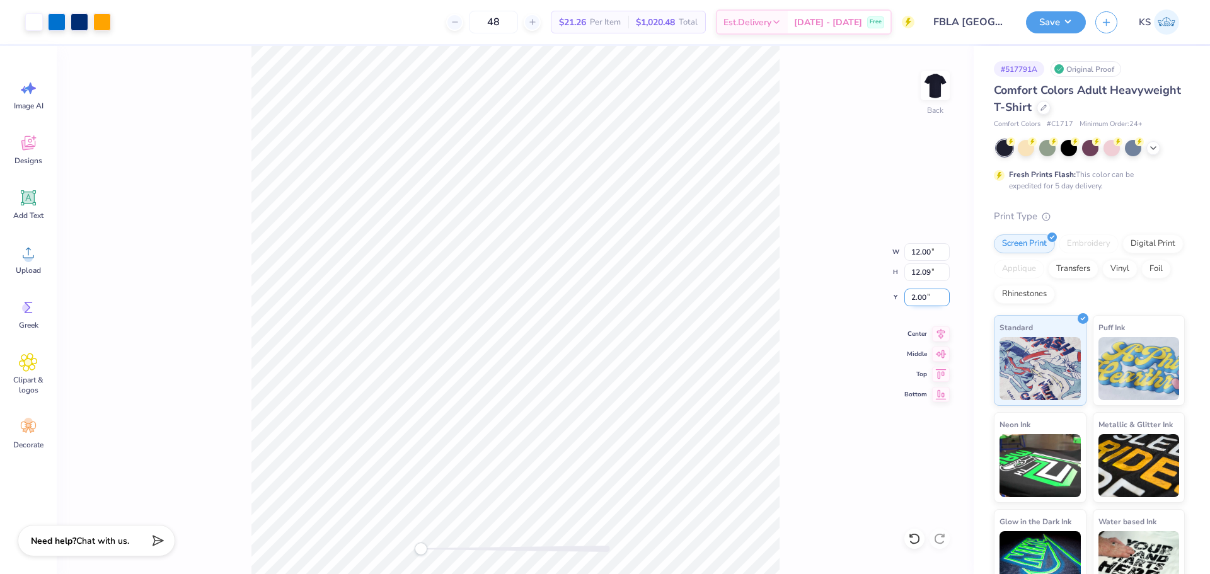
click at [930, 299] on input "2.00" at bounding box center [926, 298] width 45 height 18
type input "3"
click at [440, 546] on div at bounding box center [515, 549] width 189 height 6
click at [608, 390] on li "Group" at bounding box center [599, 392] width 99 height 25
click at [927, 256] on input "8.86" at bounding box center [926, 252] width 45 height 18
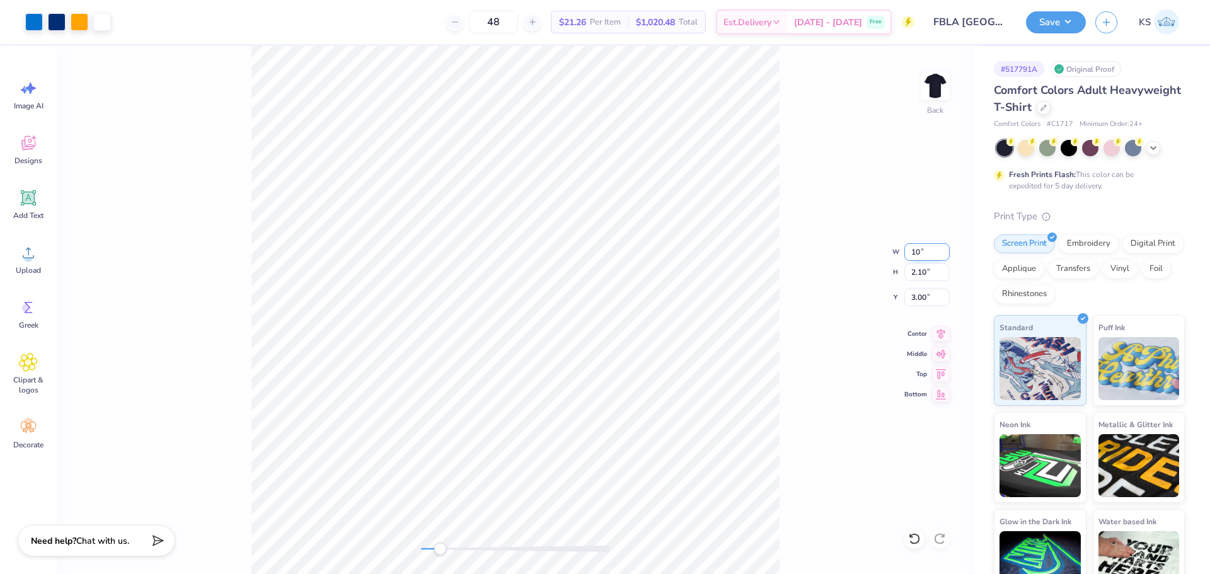
type input "10.00"
type input "2.37"
type input "2.86"
type input "10"
click at [782, 199] on div "Back W 10 10 " H 2.37 2.37 " Y 2.86 2.86 " Center Middle Top Bottom" at bounding box center [515, 310] width 917 height 528
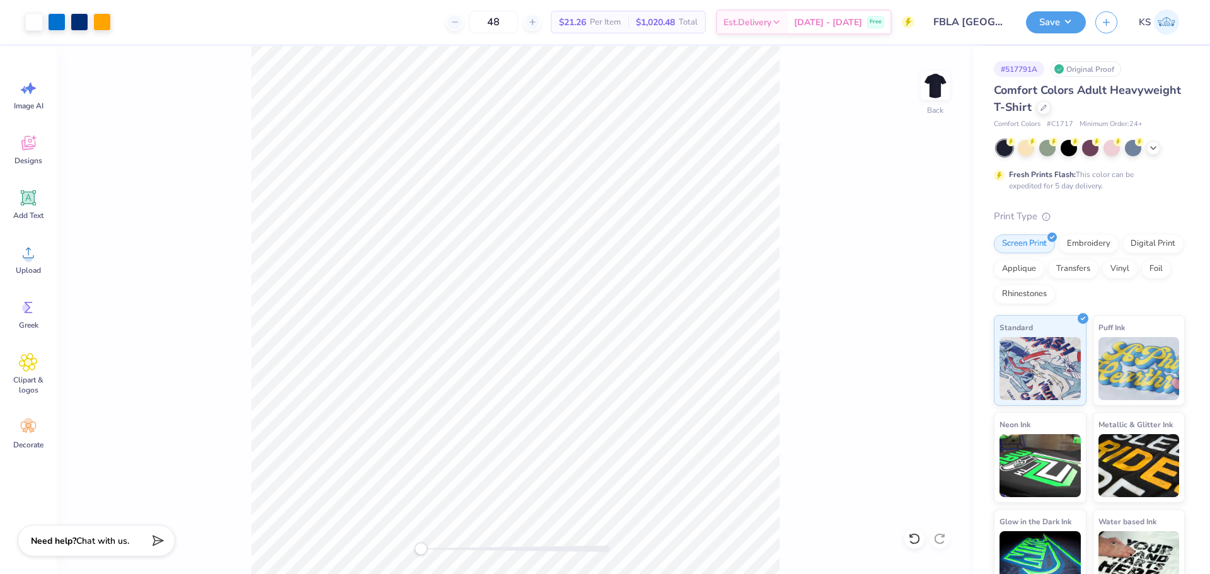
click at [408, 544] on div "Back" at bounding box center [515, 310] width 917 height 528
click at [924, 301] on input "2.66" at bounding box center [926, 298] width 45 height 18
type input "3.00"
click at [814, 294] on div "Back W 12.00 12.00 " H 12.43 12.43 " Y 3.00 3.00 " Center Middle Top Bottom" at bounding box center [515, 310] width 917 height 528
click at [926, 299] on input "3.00" at bounding box center [926, 298] width 45 height 18
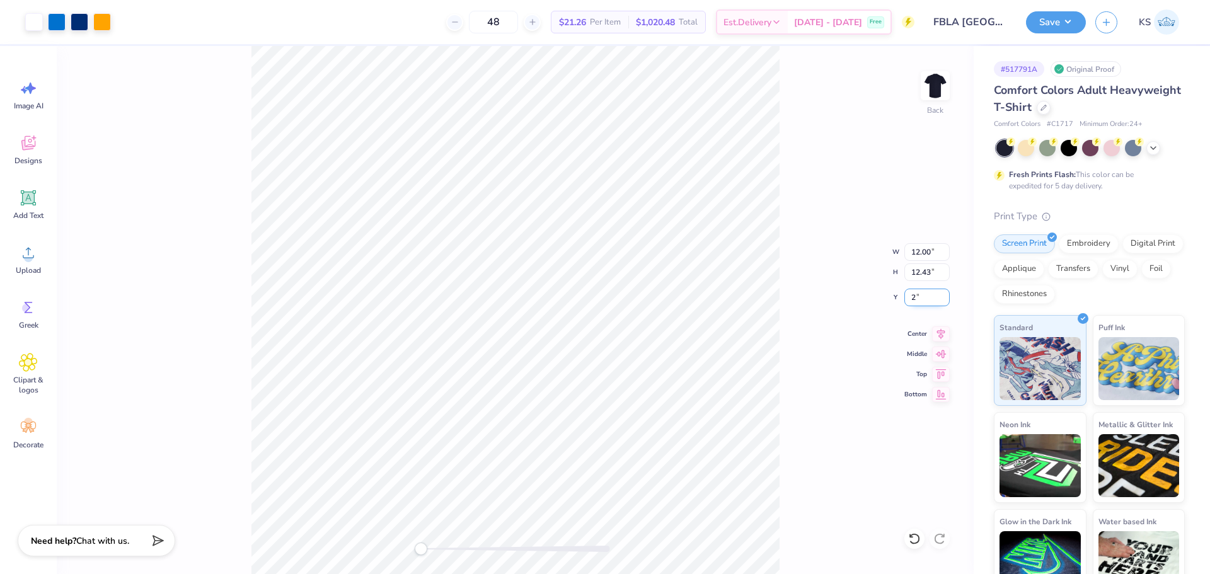
type input "2.00"
click at [800, 239] on div "Back W 12.00 12.00 " H 12.43 12.43 " Y 2.00 2.00 " Center Middle Top Bottom" at bounding box center [515, 310] width 917 height 528
click at [410, 539] on div "Back" at bounding box center [515, 310] width 917 height 528
drag, startPoint x: 1053, startPoint y: 21, endPoint x: 1038, endPoint y: 23, distance: 16.0
click at [1053, 21] on button "Save" at bounding box center [1056, 20] width 60 height 22
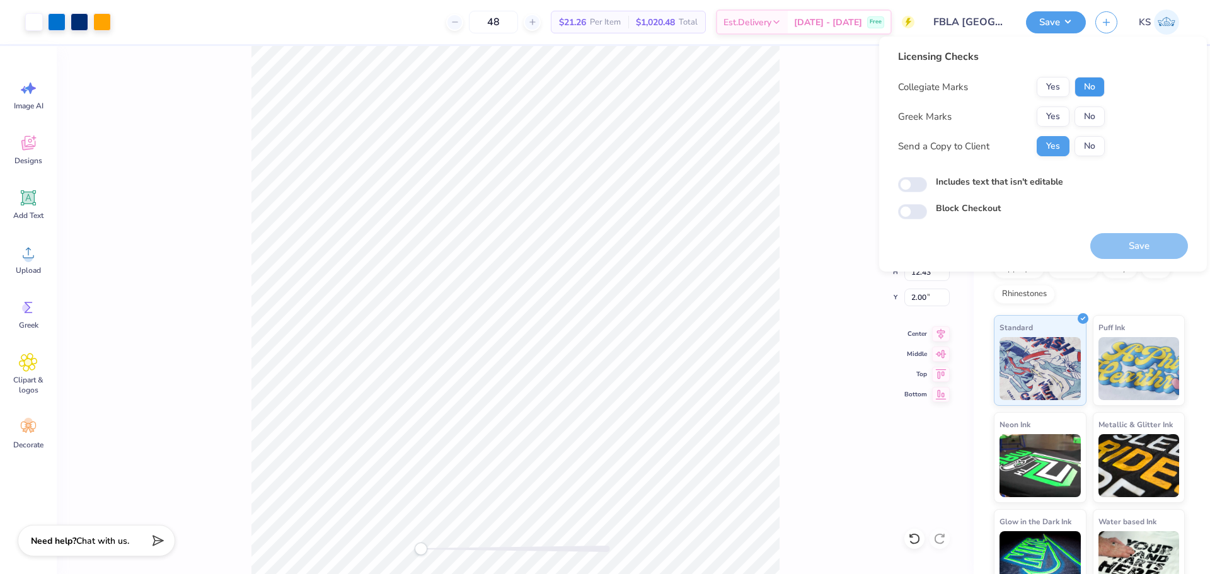
click at [1095, 89] on button "No" at bounding box center [1089, 87] width 30 height 20
click at [1096, 119] on button "No" at bounding box center [1089, 116] width 30 height 20
click at [1122, 246] on button "Save" at bounding box center [1139, 246] width 98 height 26
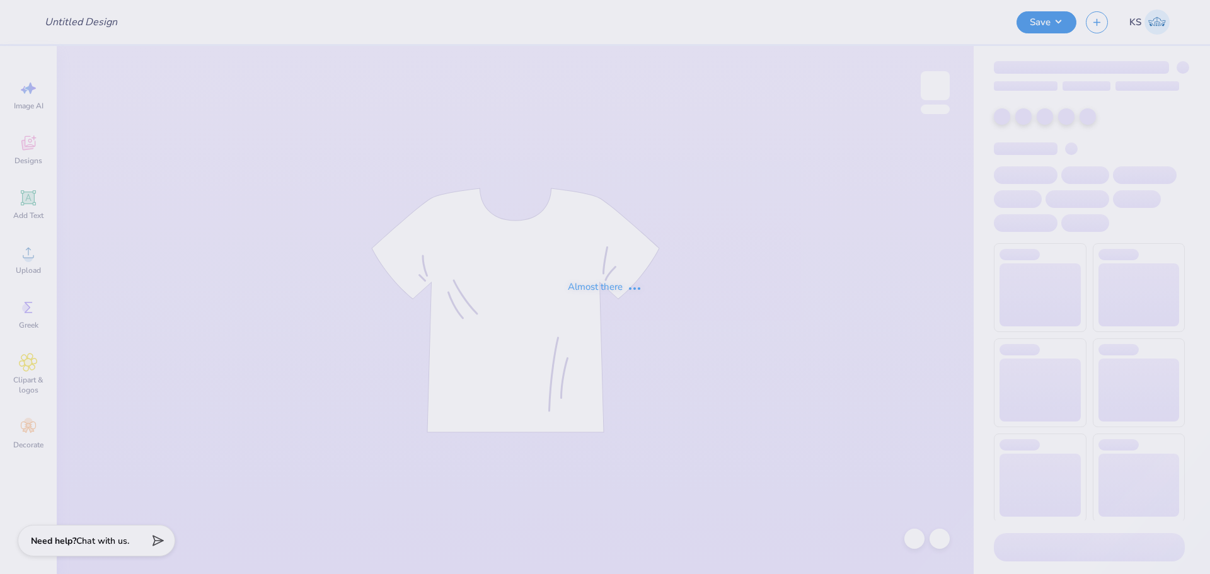
type input "2025-26 NSBE Chapter Shirt"
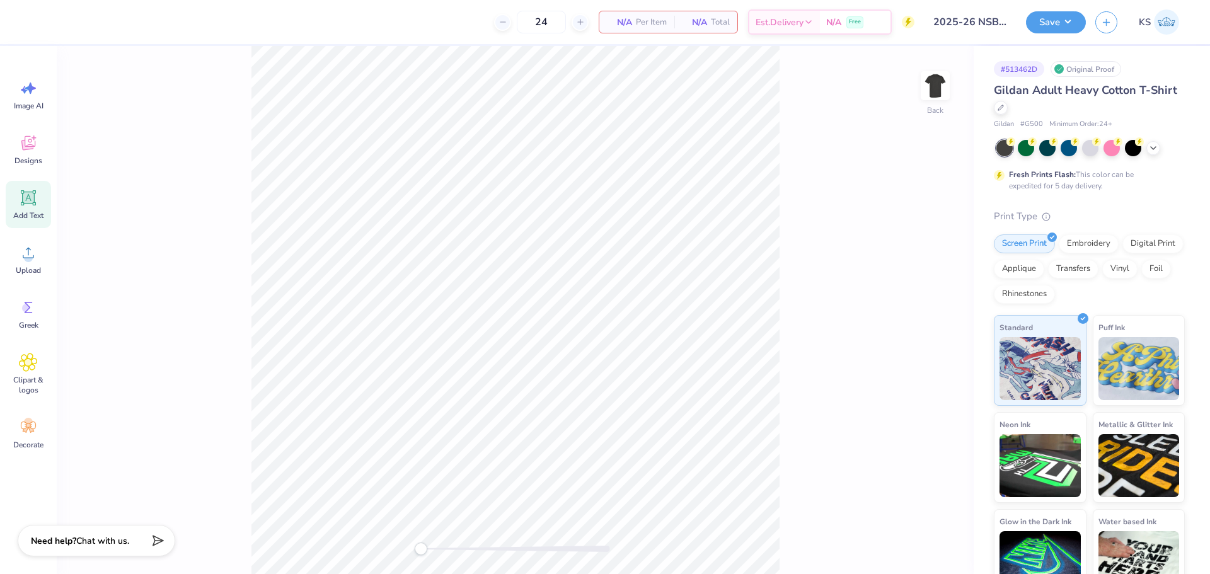
click at [37, 210] on div "Add Text" at bounding box center [28, 204] width 45 height 47
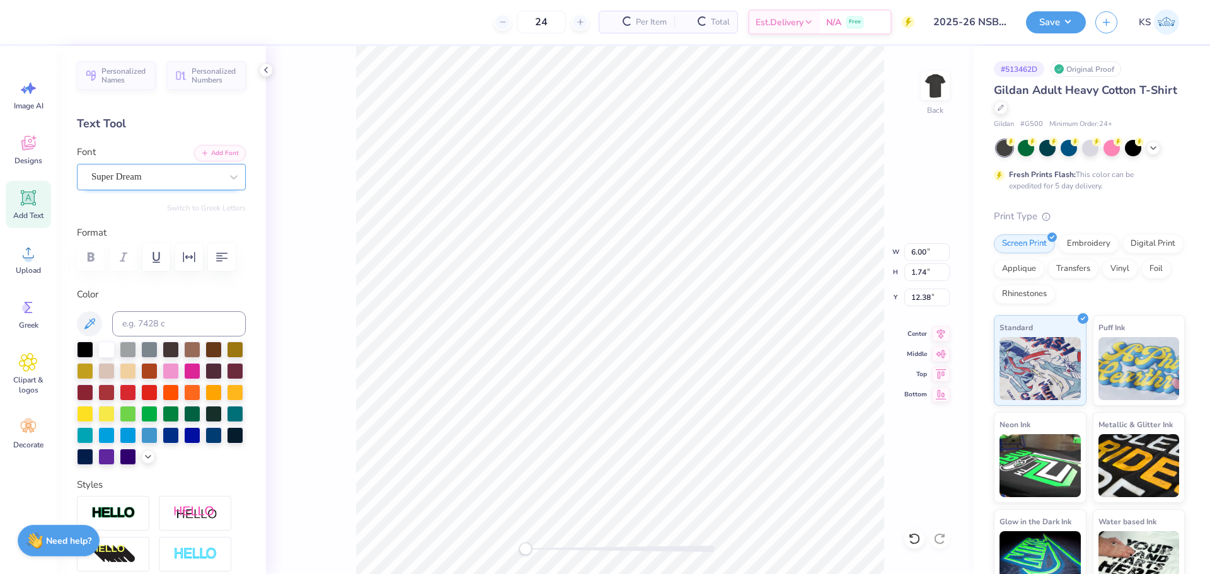
click at [190, 181] on div "Super Dream" at bounding box center [156, 177] width 132 height 20
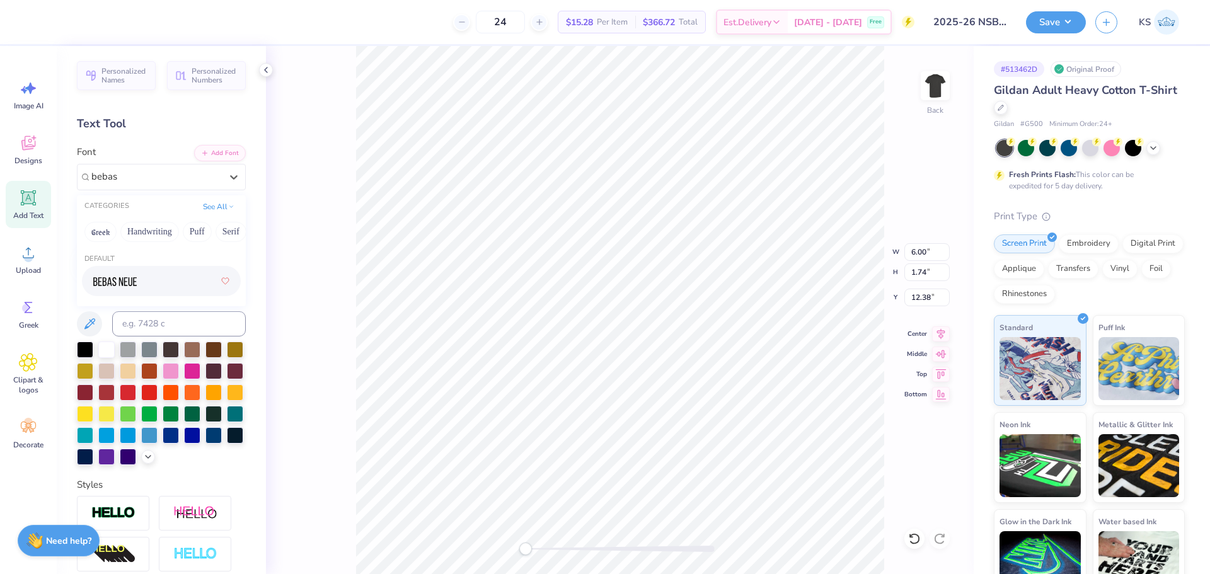
click at [156, 274] on div at bounding box center [161, 281] width 136 height 23
type input "bebas"
click at [220, 260] on icon "button" at bounding box center [221, 256] width 15 height 15
type input "3.71"
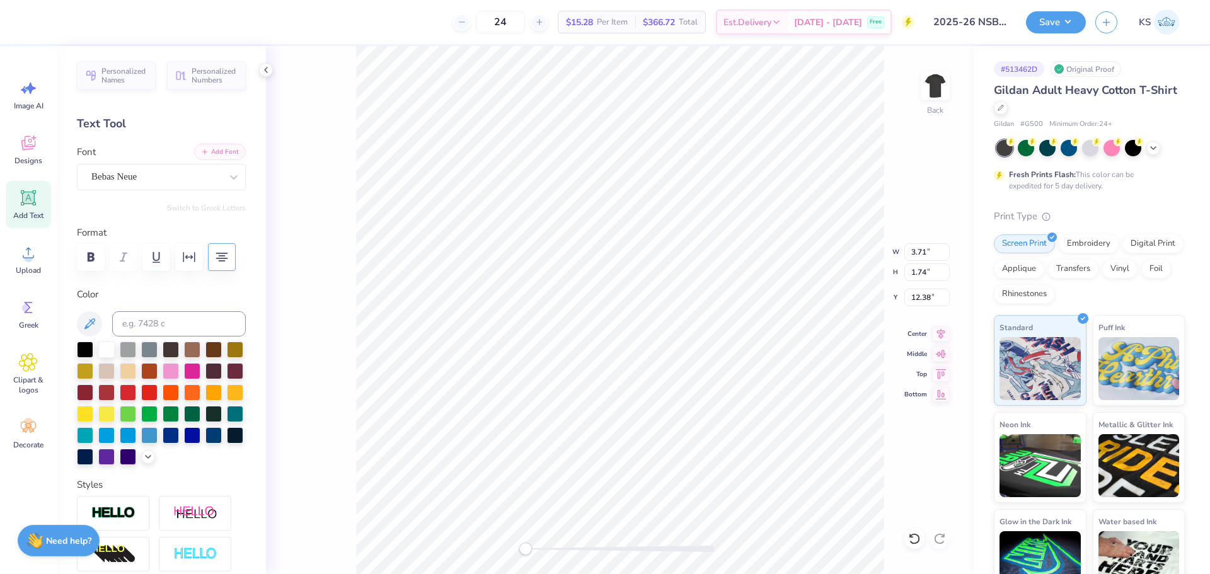
click at [215, 152] on button "Add Font" at bounding box center [220, 152] width 52 height 16
type textarea "NATIONAL"
click at [915, 251] on input "3.71" at bounding box center [926, 252] width 45 height 18
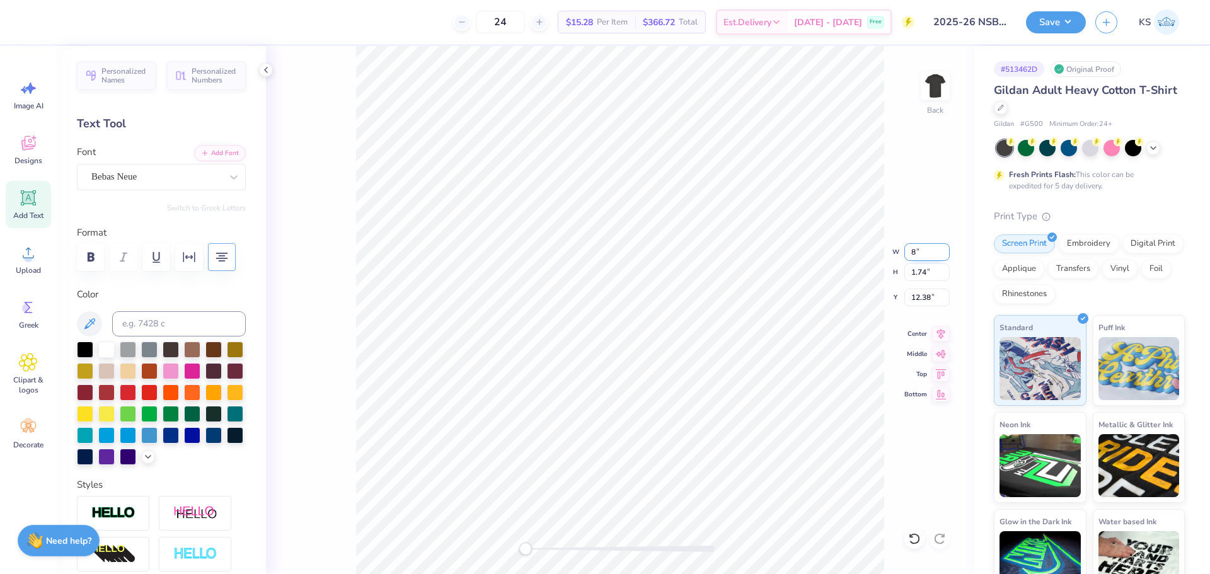
type input "15.00"
type input "3.76"
type input "11.37"
click at [915, 251] on input "15.00" at bounding box center [926, 252] width 45 height 18
type input "8.01"
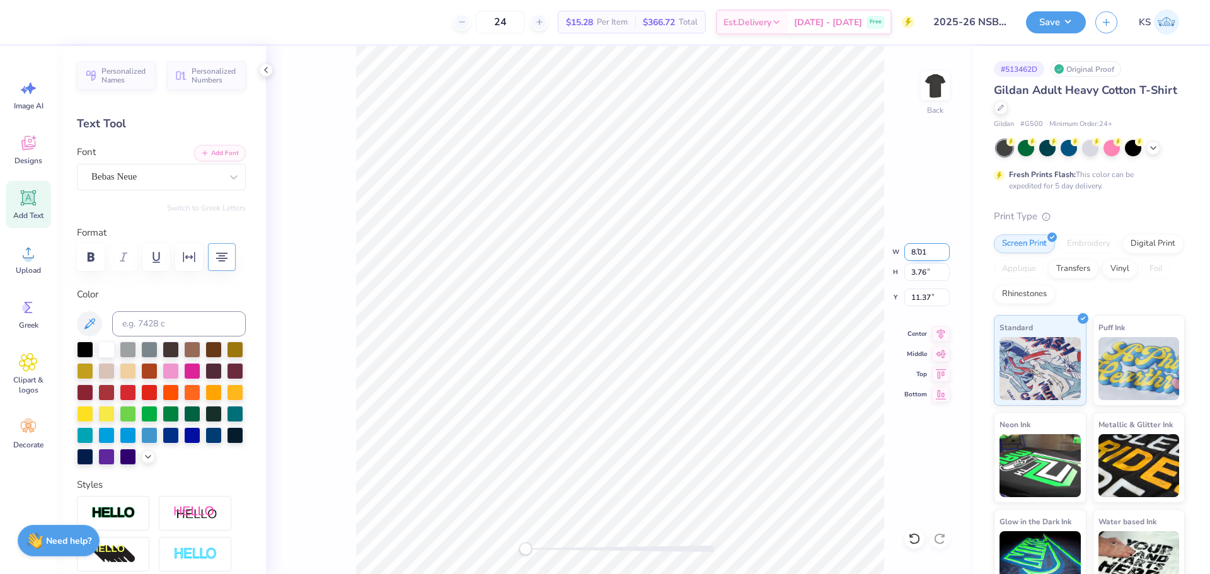
type input "2.00"
type input "12.25"
type input "8"
click at [944, 256] on input "8" at bounding box center [926, 252] width 45 height 18
type input "5.74"
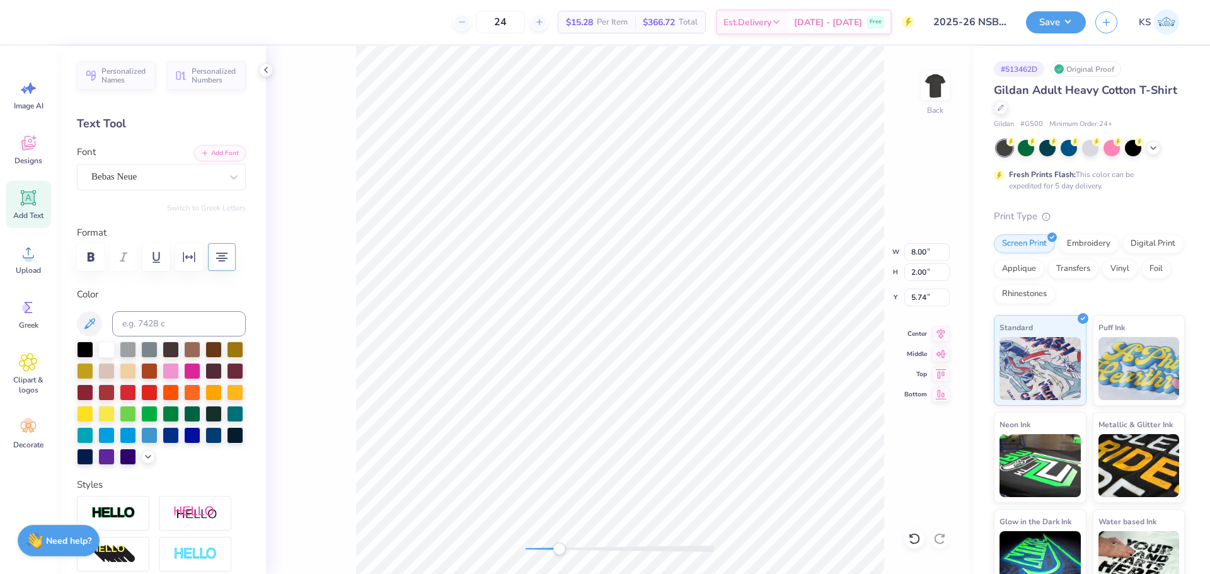
drag, startPoint x: 538, startPoint y: 549, endPoint x: 559, endPoint y: 553, distance: 21.8
click at [559, 552] on div at bounding box center [619, 549] width 189 height 6
type textarea "SOCIETY OF"
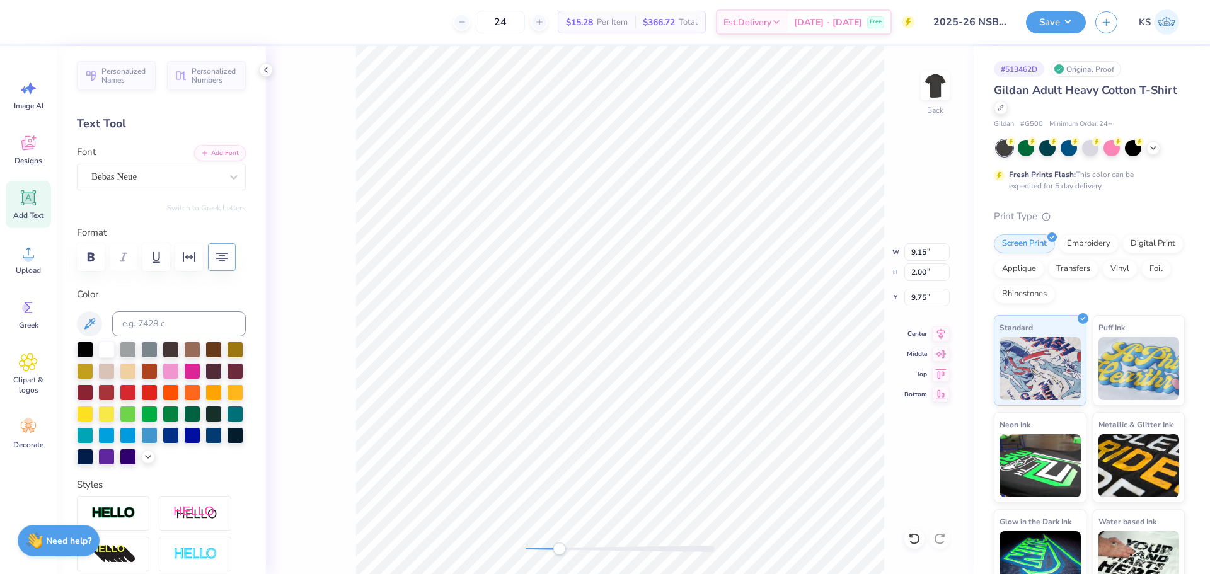
type textarea "BLACK"
type input "5.28"
type textarea "ENGINEERS"
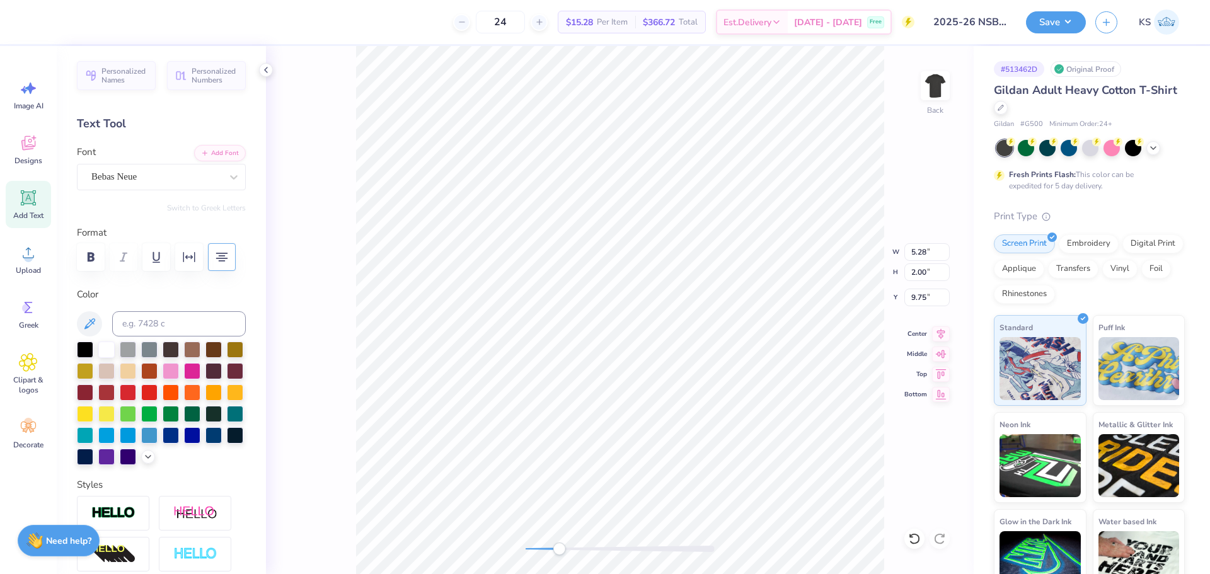
type input "9.15"
type input "7.74"
type input "5.28"
type input "9.75"
type input "8.80"
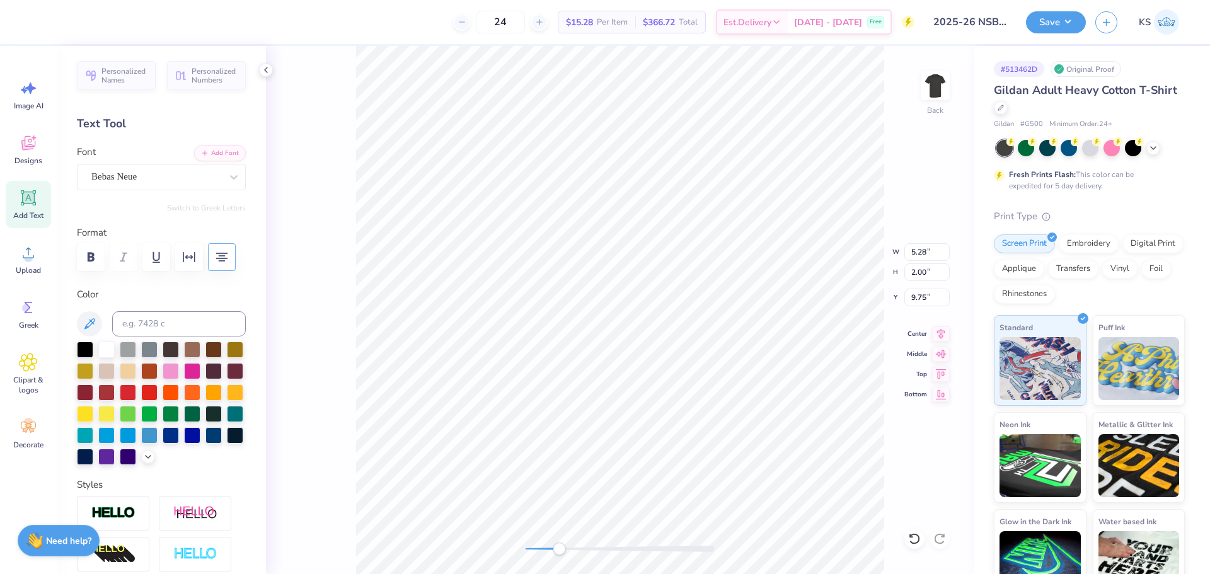
type input "11.75"
drag, startPoint x: 561, startPoint y: 546, endPoint x: 529, endPoint y: 546, distance: 32.1
click at [529, 546] on div "Accessibility label" at bounding box center [529, 548] width 13 height 13
click at [23, 205] on icon at bounding box center [28, 197] width 15 height 15
click at [209, 151] on button "Add Font" at bounding box center [220, 152] width 52 height 16
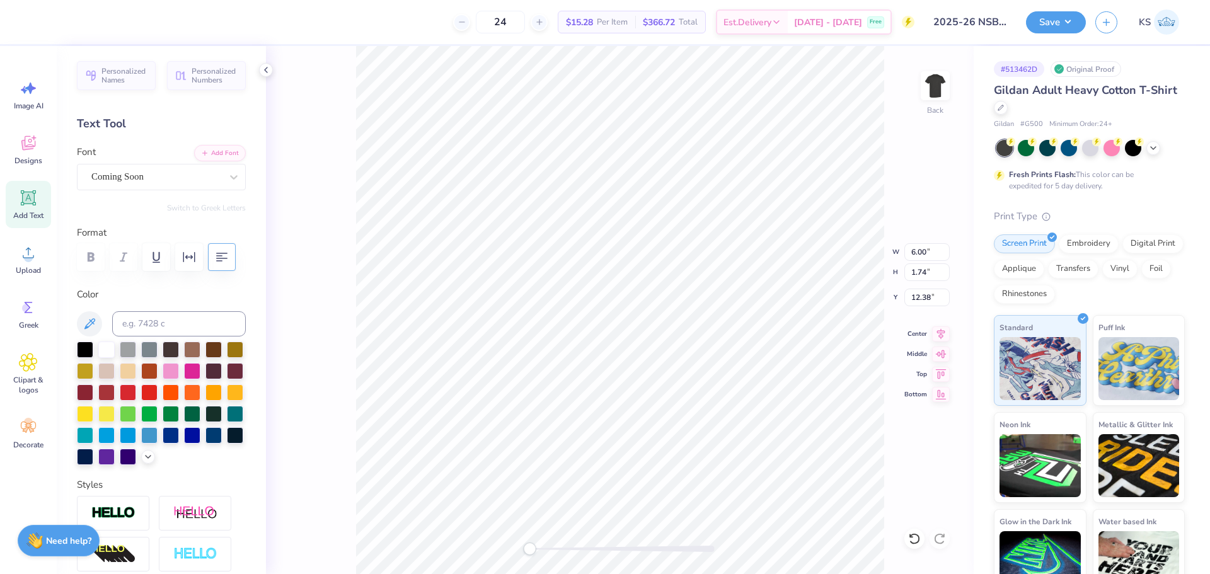
scroll to position [11, 1]
type textarea "C"
type textarea "[PERSON_NAME][GEOGRAPHIC_DATA]"
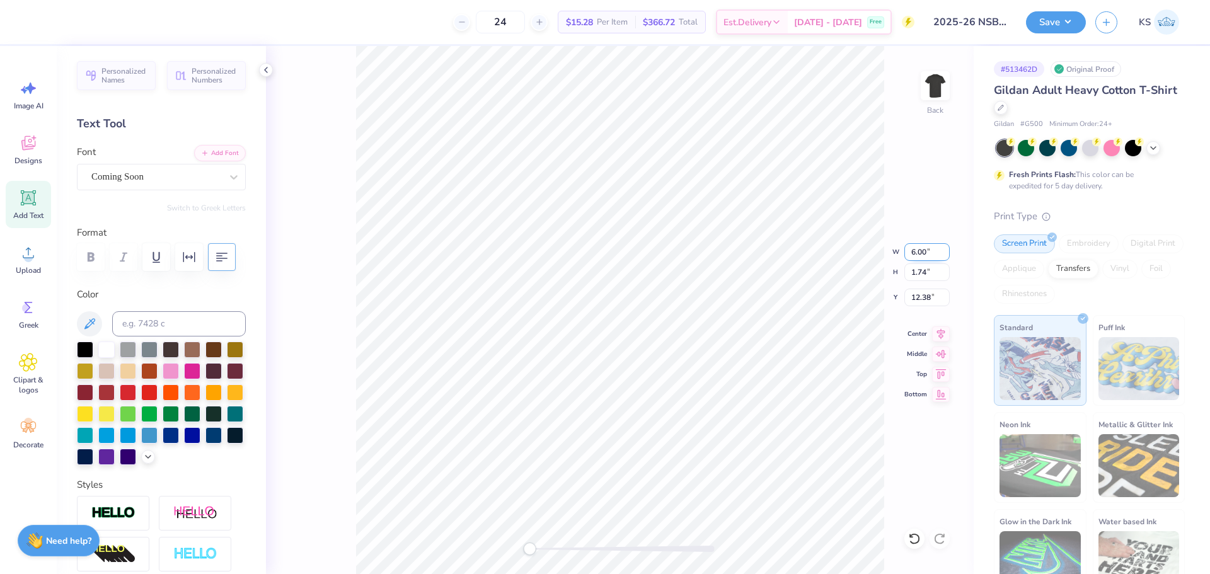
click at [920, 257] on input "6.00" at bounding box center [926, 252] width 45 height 18
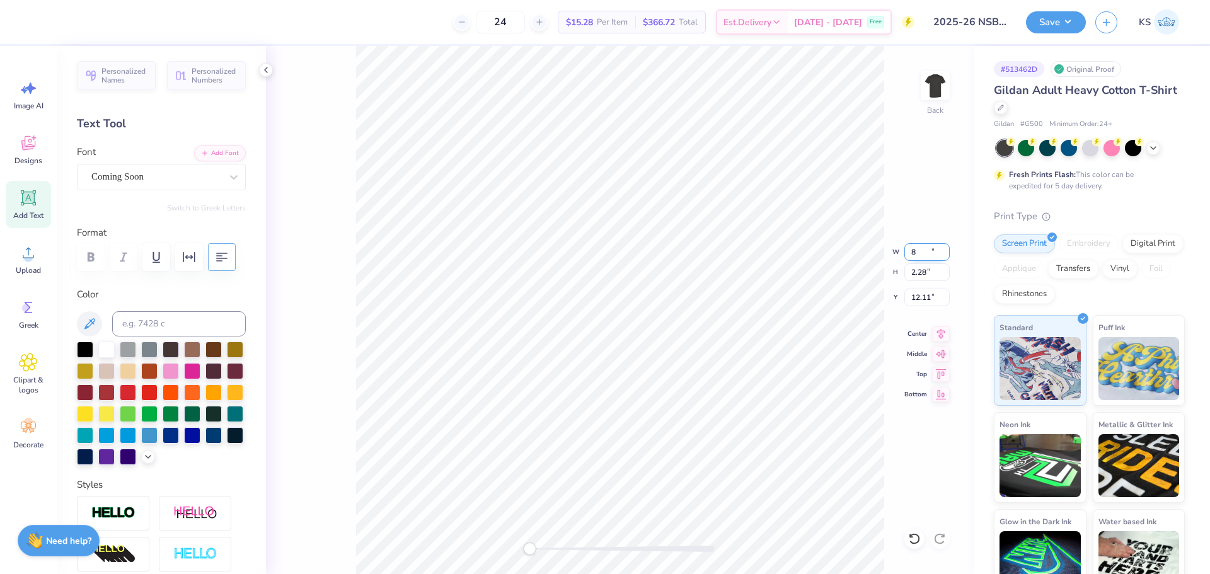
type input "15.00"
type input "2.28"
type input "12.11"
click at [922, 248] on input "15.00" at bounding box center [926, 252] width 45 height 18
type input "8.00"
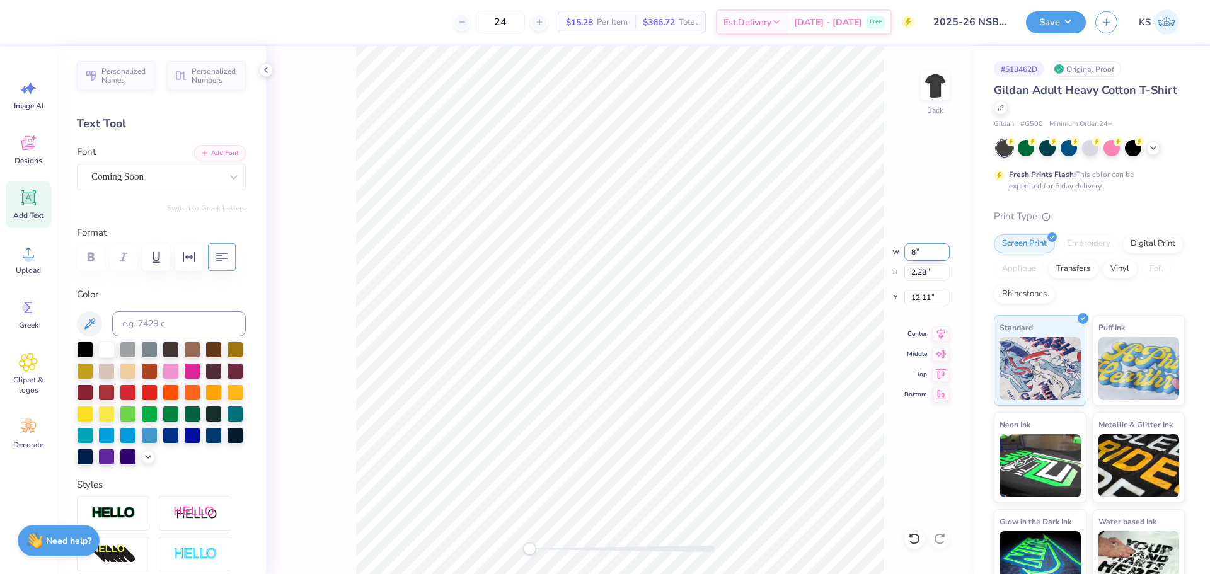
type input "1.22"
type input "12.64"
click at [939, 328] on icon at bounding box center [941, 331] width 8 height 11
type input "6.40"
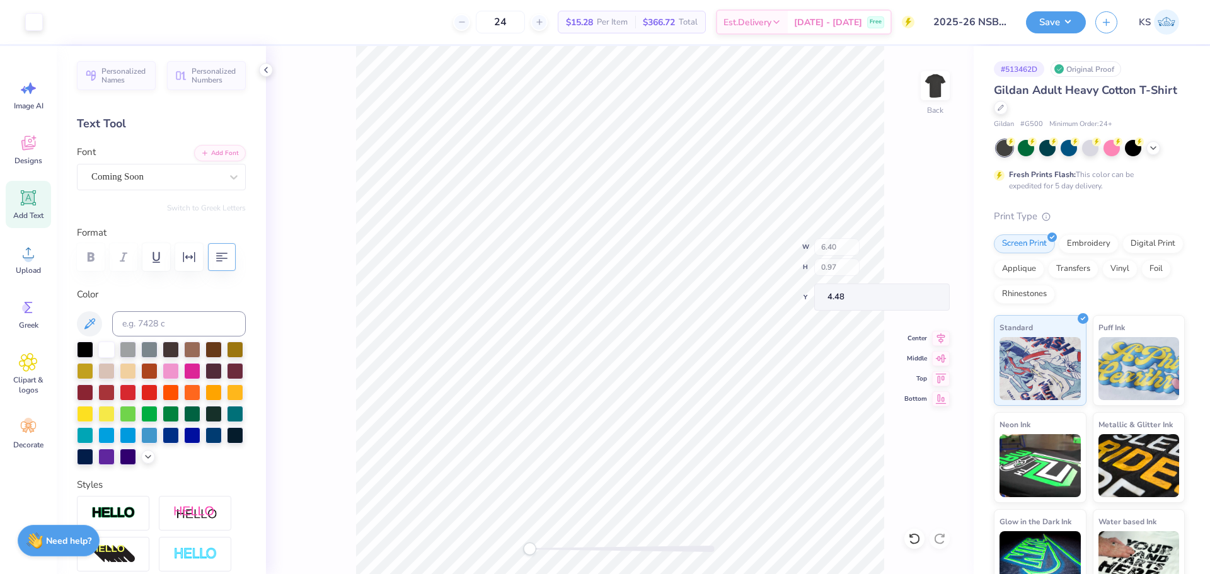
type input "0.97"
type input "4.48"
drag, startPoint x: 549, startPoint y: 544, endPoint x: 558, endPoint y: 544, distance: 8.8
click at [558, 544] on div at bounding box center [619, 548] width 189 height 13
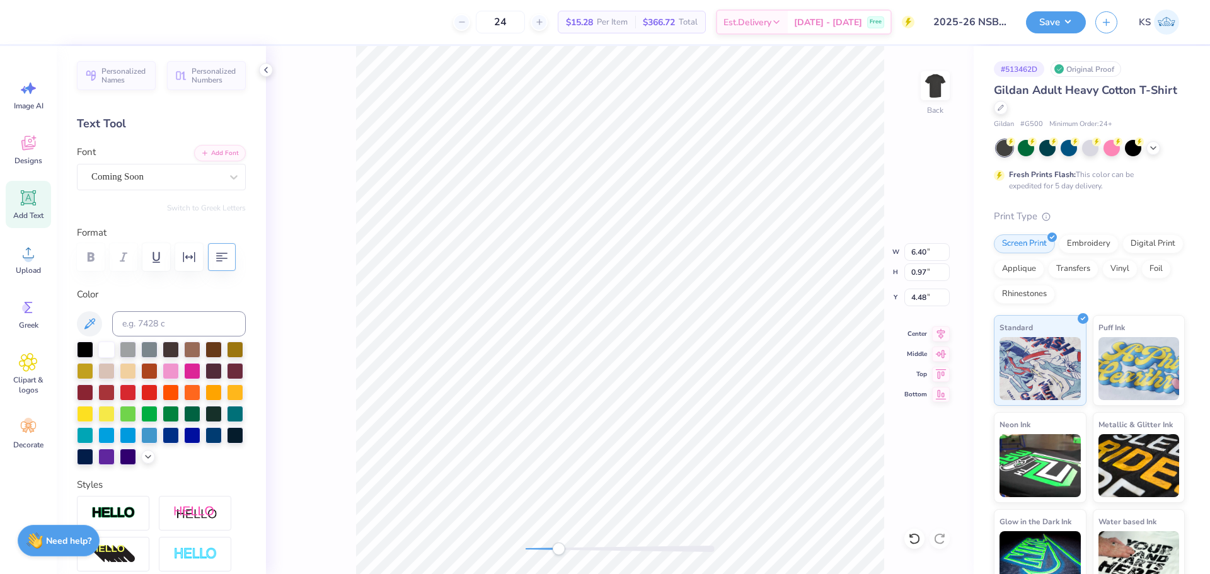
paste textarea "®"
type textarea "®"
type input "0.31"
type input "0.32"
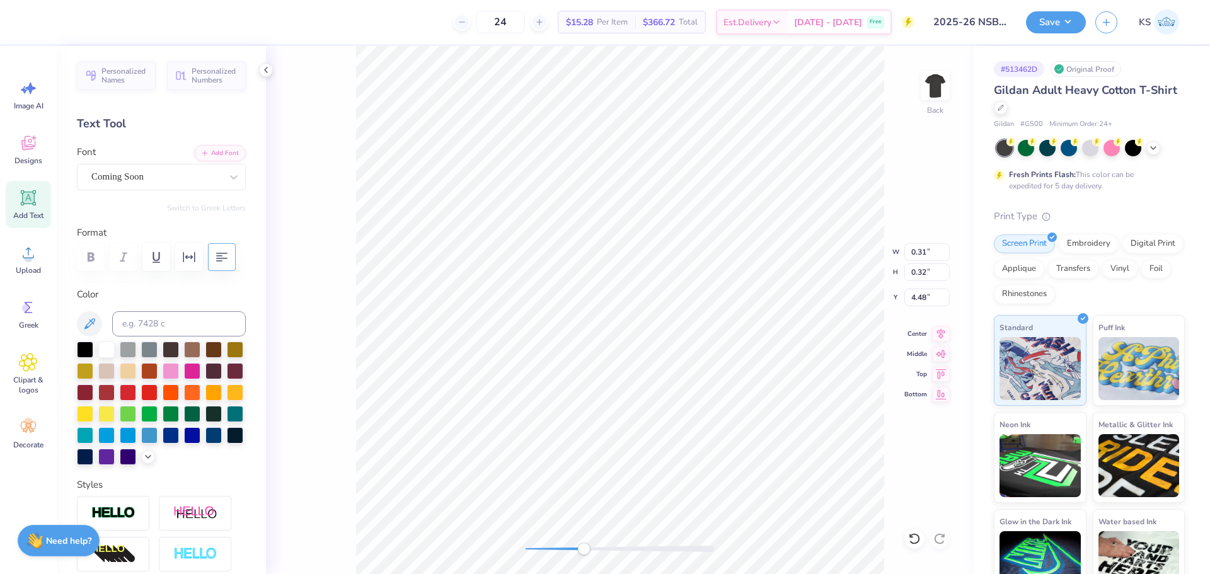
click at [592, 541] on div "Back W 0.31 0.31 " H 0.32 0.32 " Y 4.48 4.48 " Center Middle Top Bottom" at bounding box center [620, 310] width 708 height 528
click at [551, 536] on div "Back W 0.31 0.31 " H 0.32 0.32 " Y 4.48 4.48 " Center Middle Top Bottom" at bounding box center [620, 310] width 708 height 528
drag, startPoint x: 546, startPoint y: 548, endPoint x: 533, endPoint y: 546, distance: 13.4
click at [533, 546] on div "Accessibility label" at bounding box center [533, 548] width 13 height 13
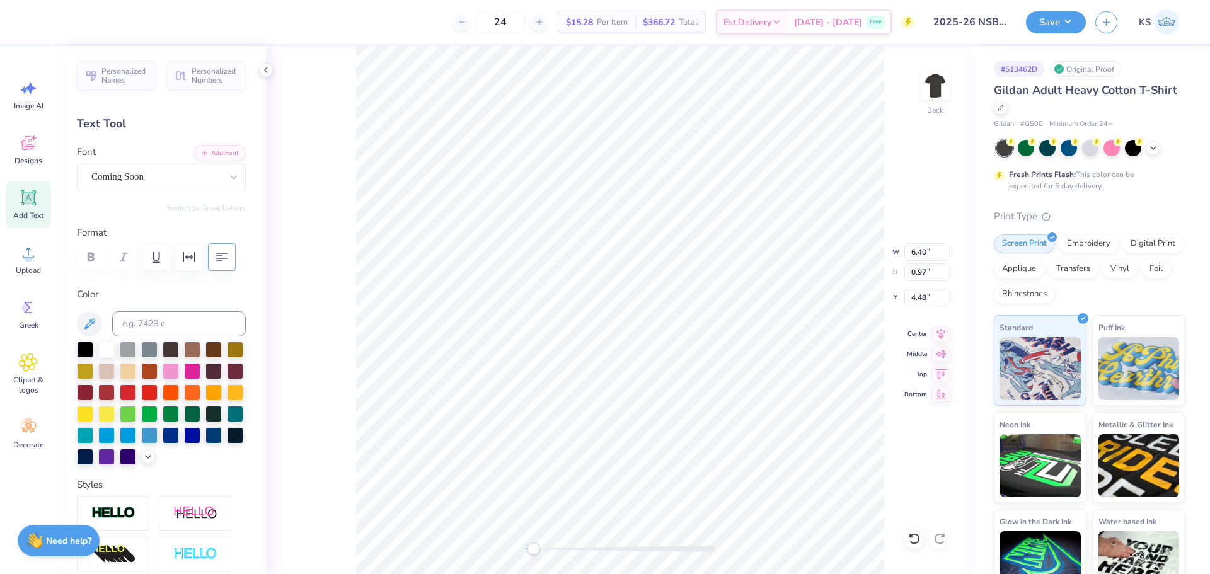
type textarea "[DATE] - [DATE]"
click at [938, 328] on icon at bounding box center [941, 331] width 18 height 15
type input "8.00"
type input "2.00"
type input "5.74"
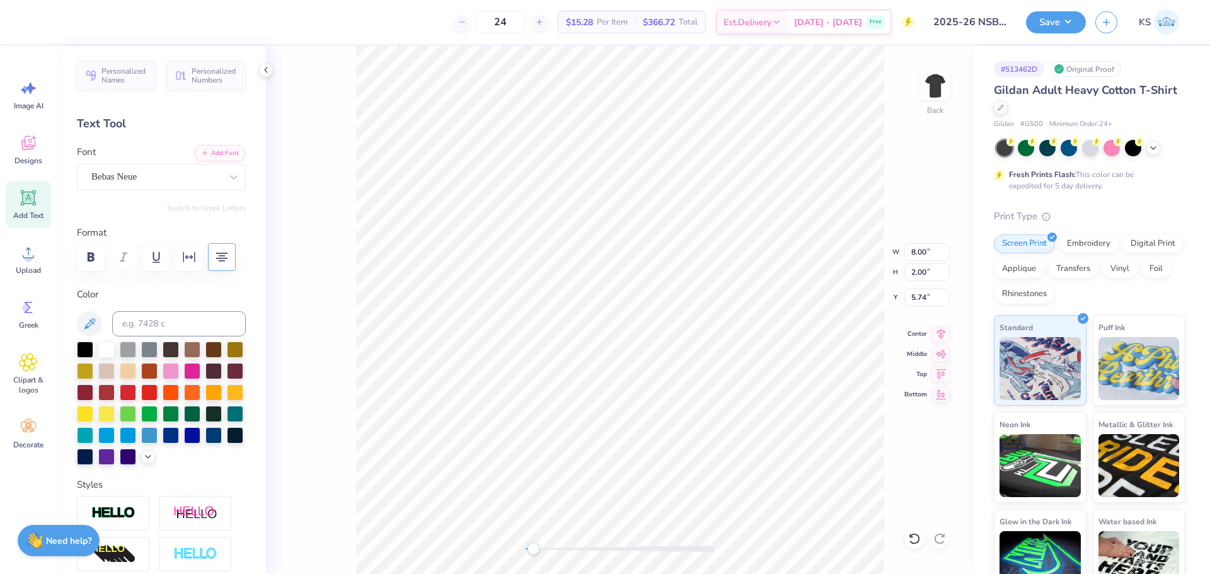
type input "6.01"
click at [488, 544] on div "Back" at bounding box center [620, 310] width 708 height 528
click at [923, 253] on input "9.15" at bounding box center [926, 252] width 45 height 18
type input "9.00"
type input "10.30"
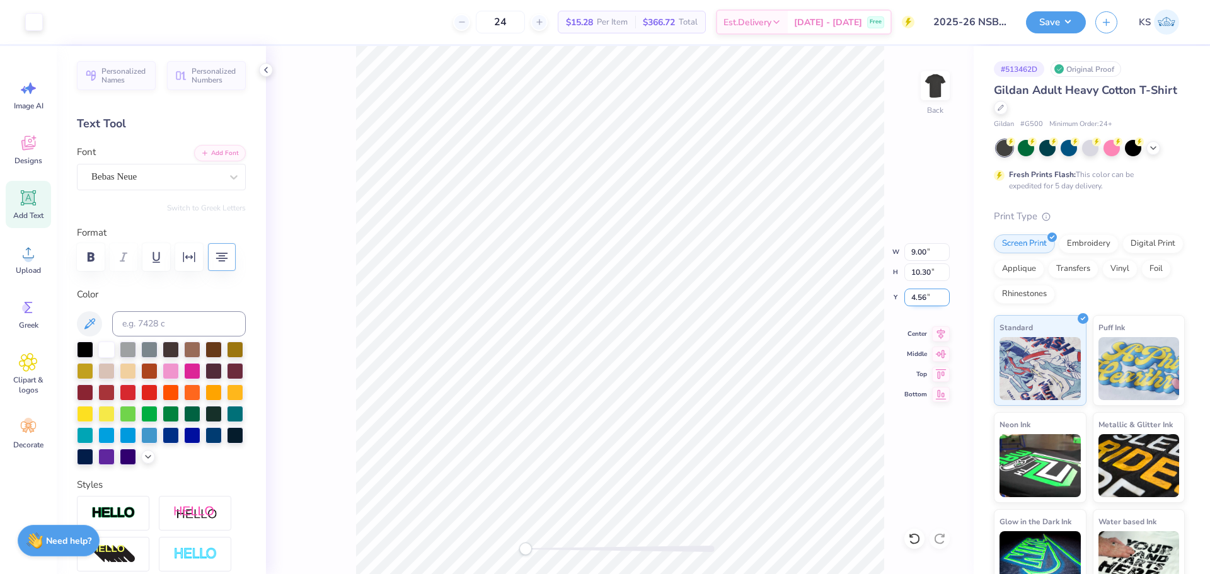
click at [926, 294] on input "4.56" at bounding box center [926, 298] width 45 height 18
type input "3.00"
click at [882, 255] on div "Back W 9.00 9.00 " H 10.30 10.30 " Y 3.00 3.00 " Center Middle Top Bottom" at bounding box center [620, 310] width 708 height 528
click at [919, 248] on input "9.00" at bounding box center [926, 252] width 45 height 18
type input "12.00"
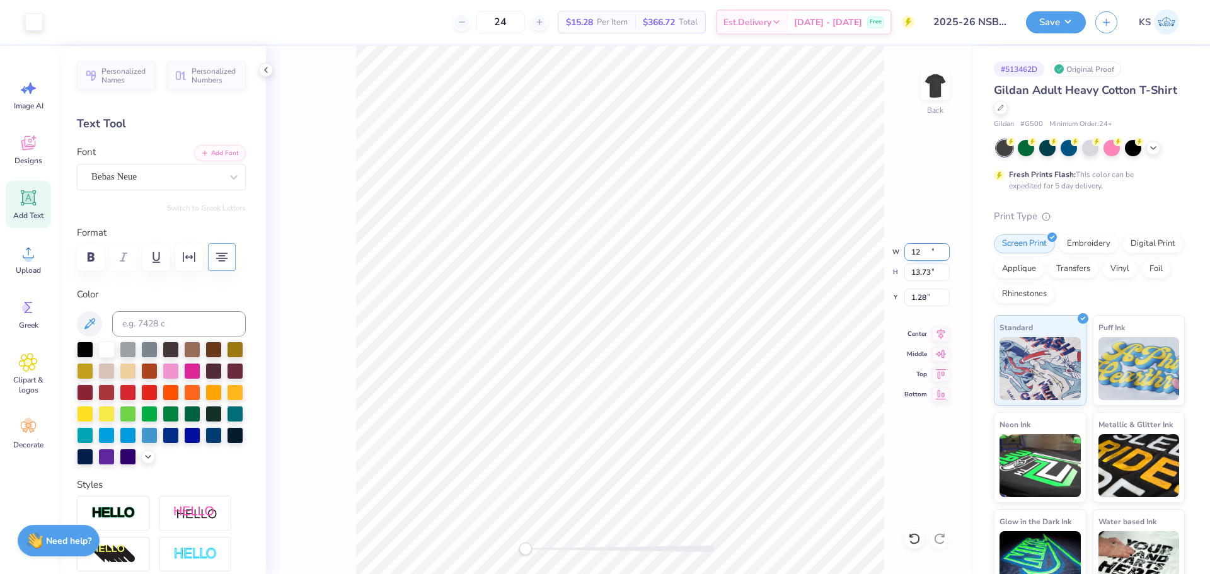
type input "13.73"
type input "1.28"
drag, startPoint x: 927, startPoint y: 299, endPoint x: 893, endPoint y: 296, distance: 34.1
click at [893, 296] on div "Back W 12.00 12.00 " H 13.73 13.73 " Y 1.28 1.28 " Center Middle Top Bottom" at bounding box center [620, 310] width 708 height 528
drag, startPoint x: 932, startPoint y: 298, endPoint x: 894, endPoint y: 283, distance: 41.3
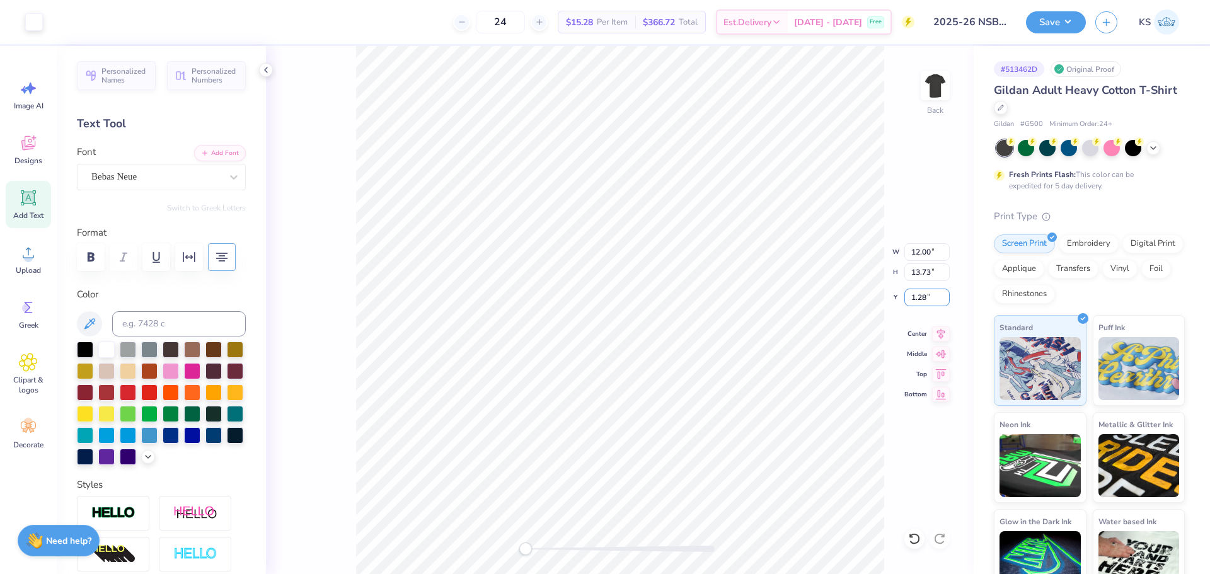
click at [890, 285] on div "Back W 12.00 12.00 " H 13.73 13.73 " Y 1.28 1.28 " Center Middle Top Bottom" at bounding box center [620, 310] width 708 height 528
click at [915, 294] on input "1.28" at bounding box center [926, 298] width 45 height 18
type input "3.00"
click at [926, 249] on input "12.00" at bounding box center [926, 252] width 45 height 18
type input "10.00"
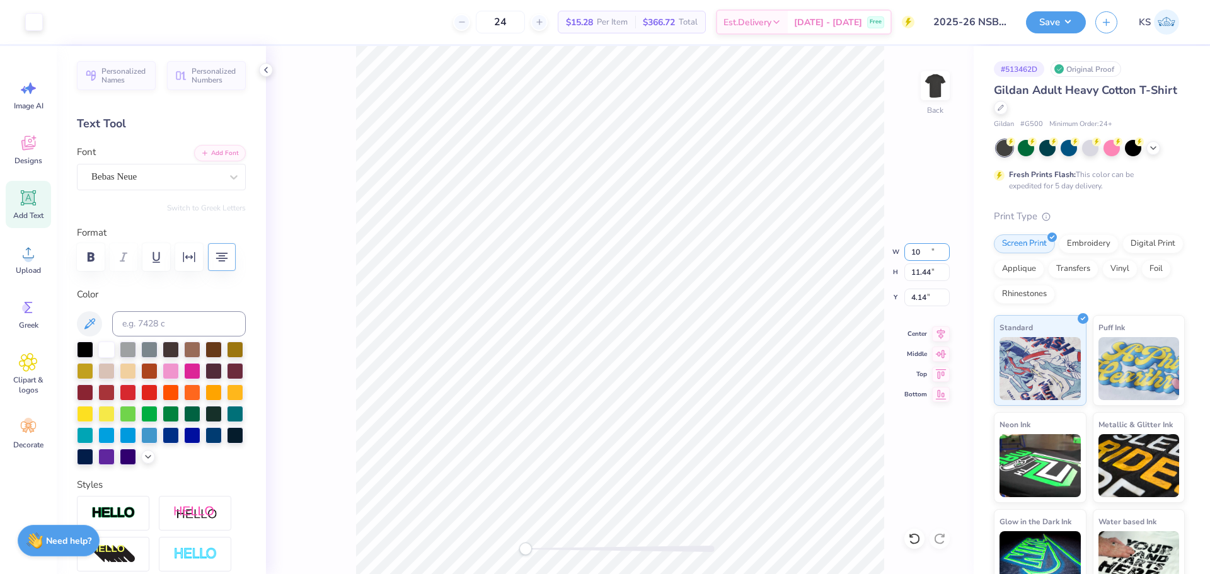
type input "11.44"
click at [935, 299] on input "4.14" at bounding box center [926, 298] width 45 height 18
type input "3.00"
click at [939, 328] on icon at bounding box center [941, 331] width 18 height 15
type input "6.57"
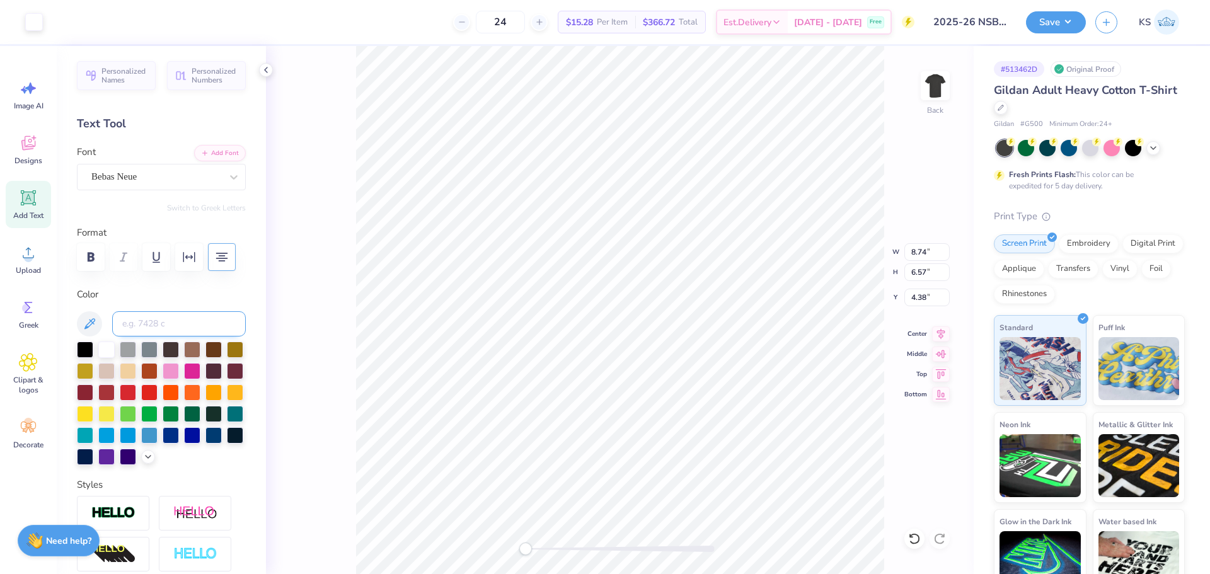
click at [160, 318] on input at bounding box center [179, 323] width 134 height 25
paste input
type input "5.76"
type input "2.19"
type input "8.76"
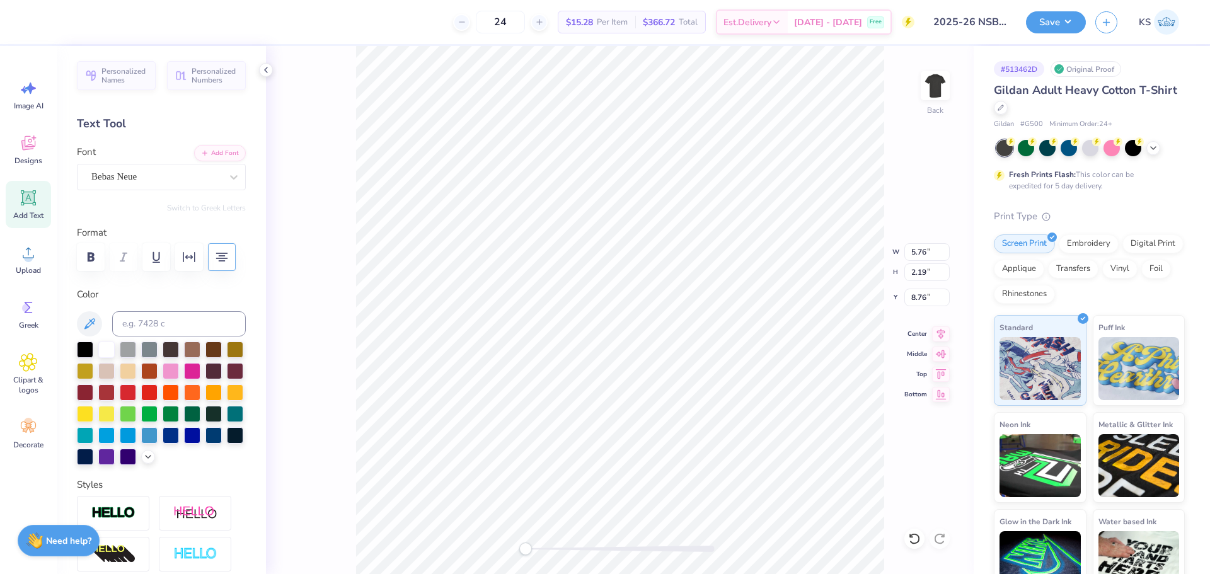
click at [345, 375] on div "Back W 5.76 5.76 " H 2.19 2.19 " Y 8.76 8.76 " Center Middle Top Bottom" at bounding box center [620, 310] width 708 height 528
click at [913, 538] on icon at bounding box center [914, 538] width 13 height 13
type input "6.57"
click at [148, 318] on input at bounding box center [179, 323] width 134 height 25
type input "186"
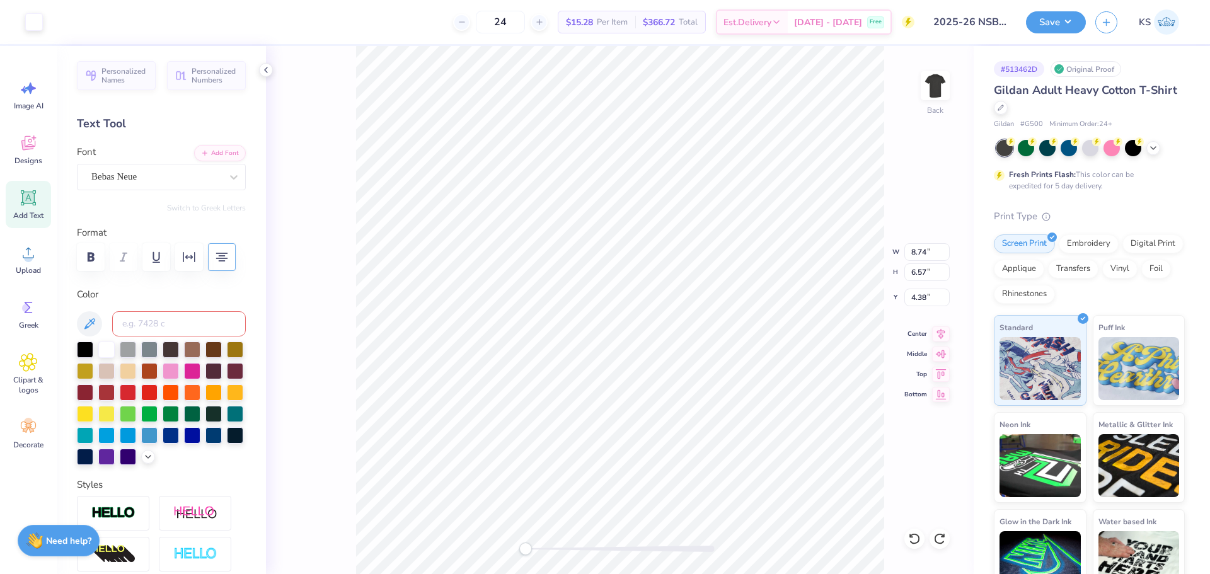
type input "5.76"
type input "2.19"
type input "8.76"
click at [915, 536] on icon at bounding box center [914, 538] width 13 height 13
type input "6.57"
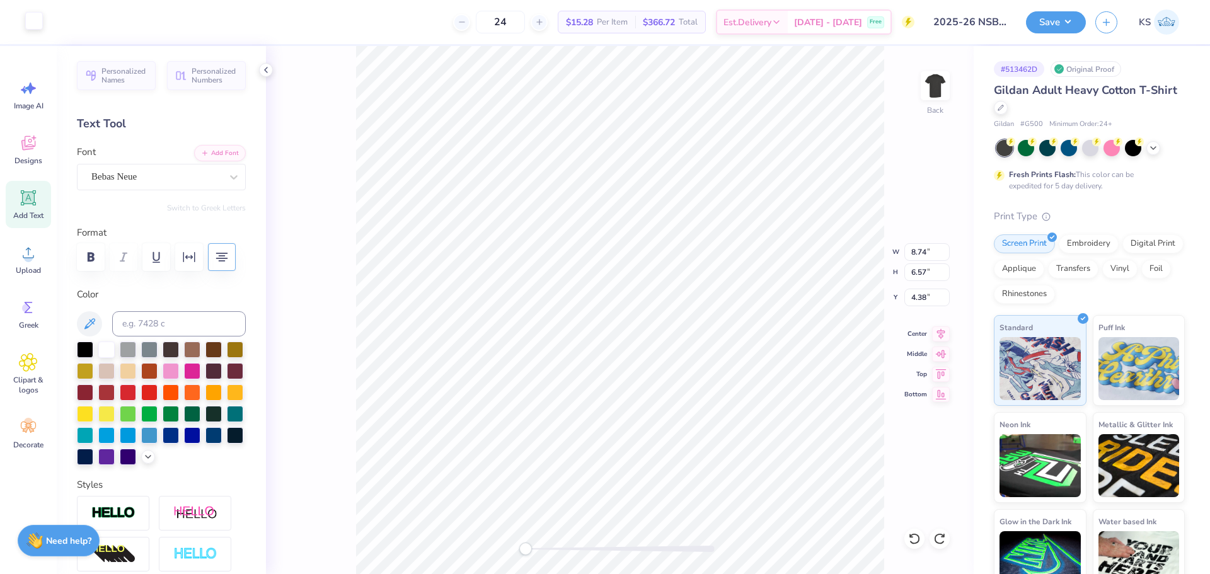
click at [37, 19] on div at bounding box center [34, 21] width 18 height 18
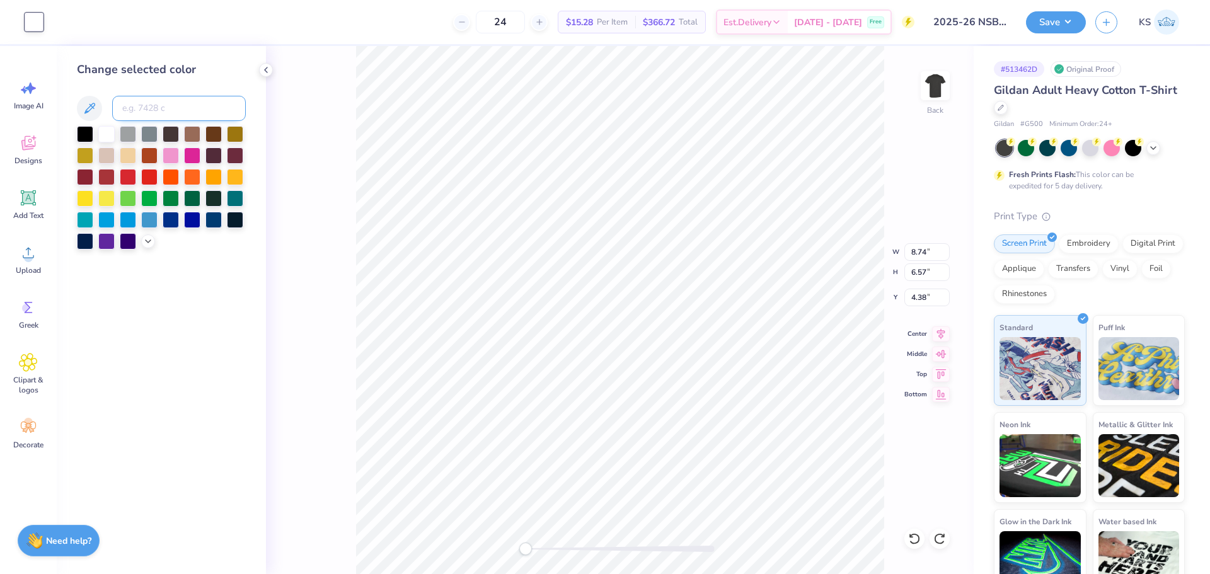
click at [179, 98] on input at bounding box center [179, 108] width 134 height 25
paste input
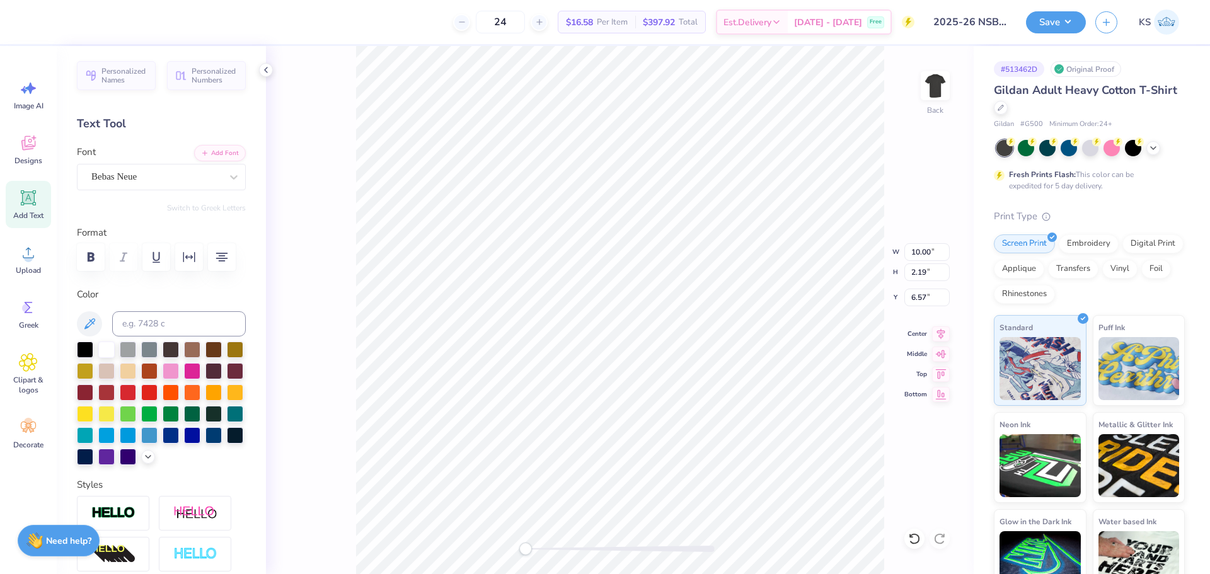
type input "6.57"
click at [147, 331] on input at bounding box center [179, 323] width 134 height 25
click at [37, 12] on div at bounding box center [34, 21] width 18 height 18
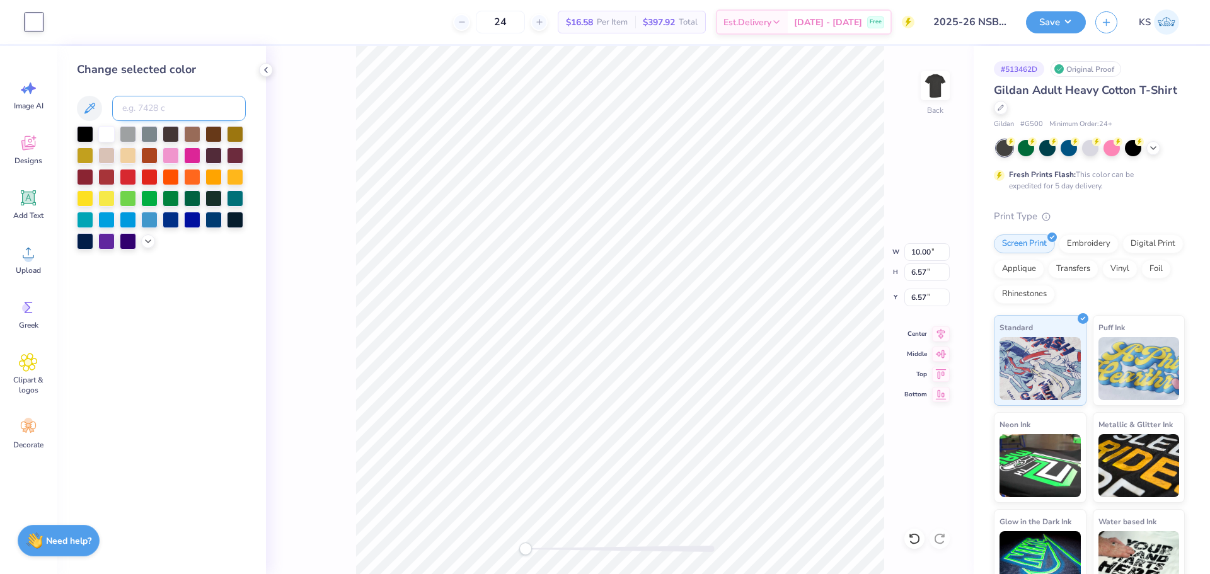
click at [192, 103] on input at bounding box center [179, 108] width 134 height 25
paste input
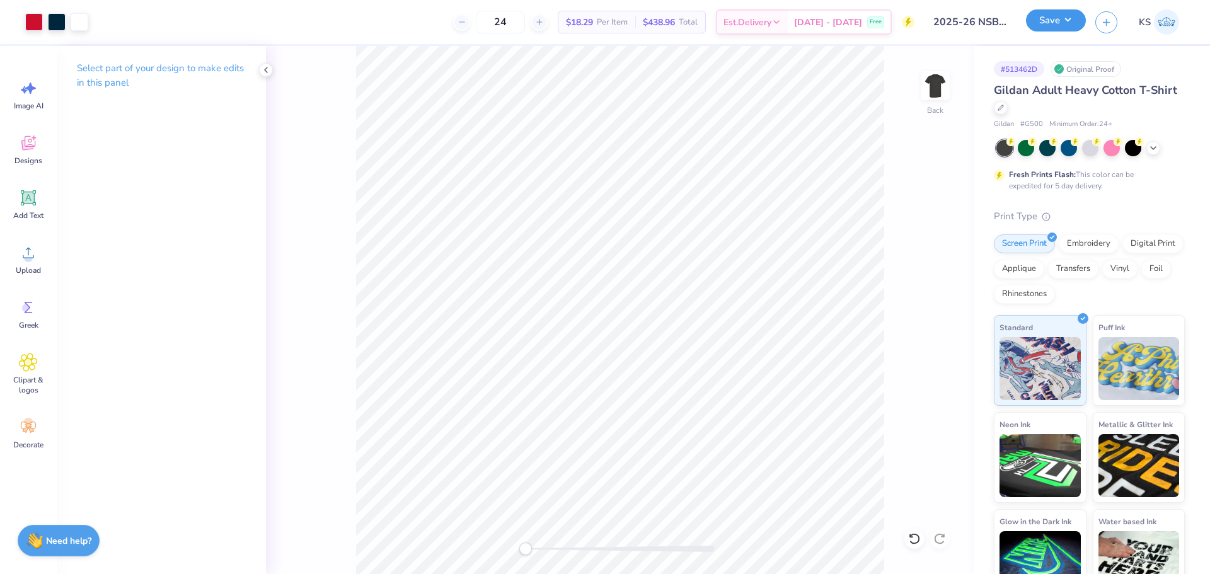
click at [1055, 21] on button "Save" at bounding box center [1056, 20] width 60 height 22
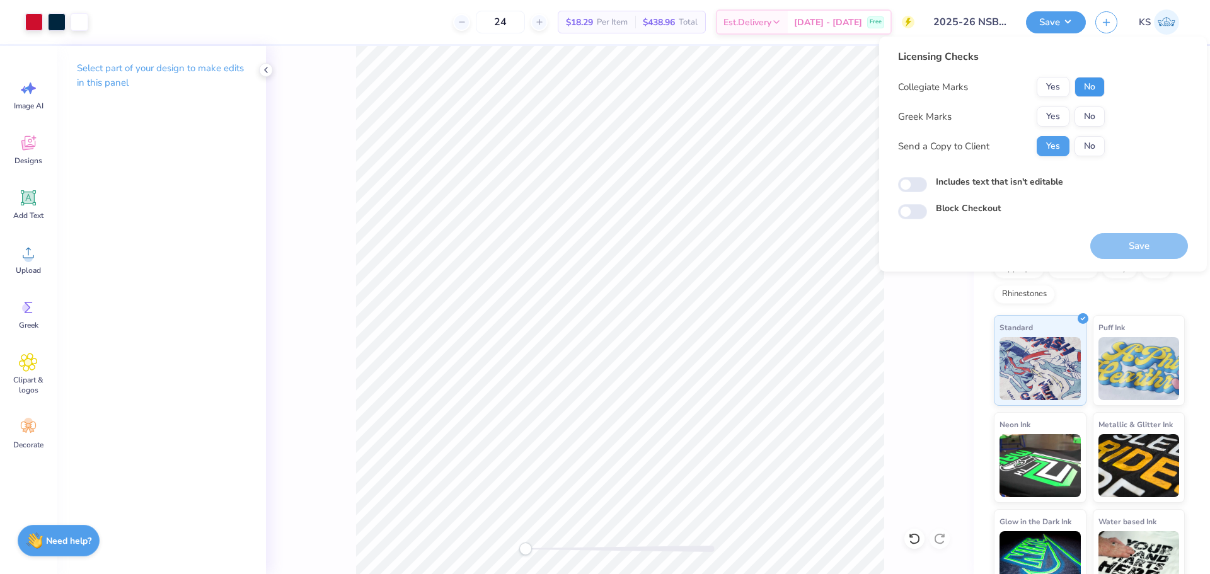
click at [1084, 85] on button "No" at bounding box center [1089, 87] width 30 height 20
drag, startPoint x: 1055, startPoint y: 81, endPoint x: 1070, endPoint y: 100, distance: 23.8
click at [1055, 83] on button "Yes" at bounding box center [1052, 87] width 33 height 20
drag, startPoint x: 1083, startPoint y: 116, endPoint x: 1084, endPoint y: 133, distance: 17.0
click at [1082, 117] on button "No" at bounding box center [1089, 116] width 30 height 20
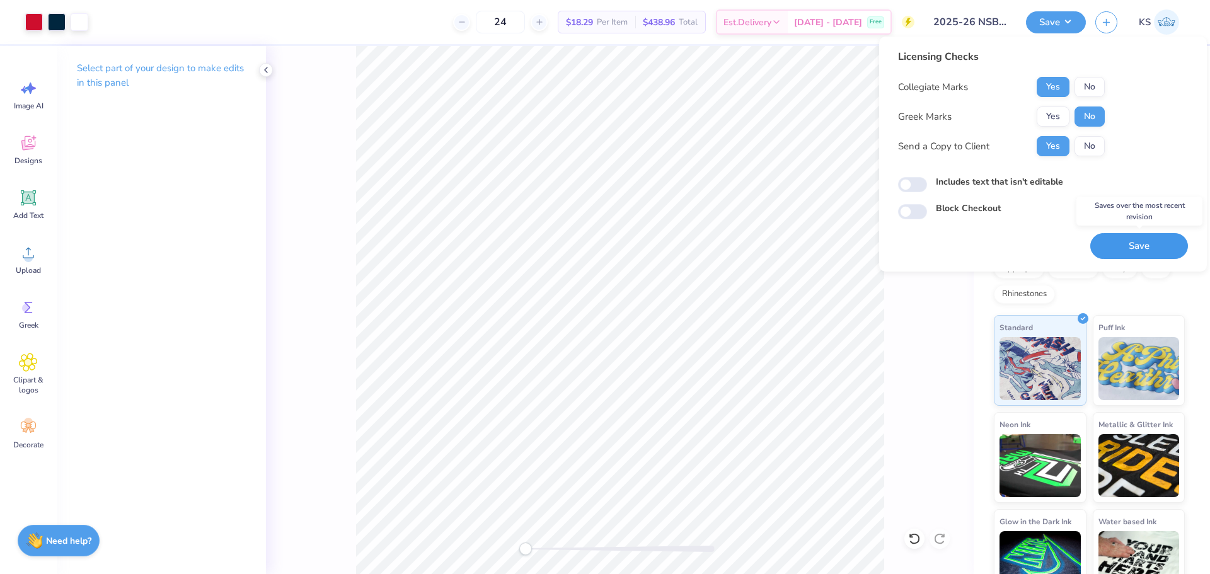
click at [1120, 247] on button "Save" at bounding box center [1139, 246] width 98 height 26
